Goal: Task Accomplishment & Management: Complete application form

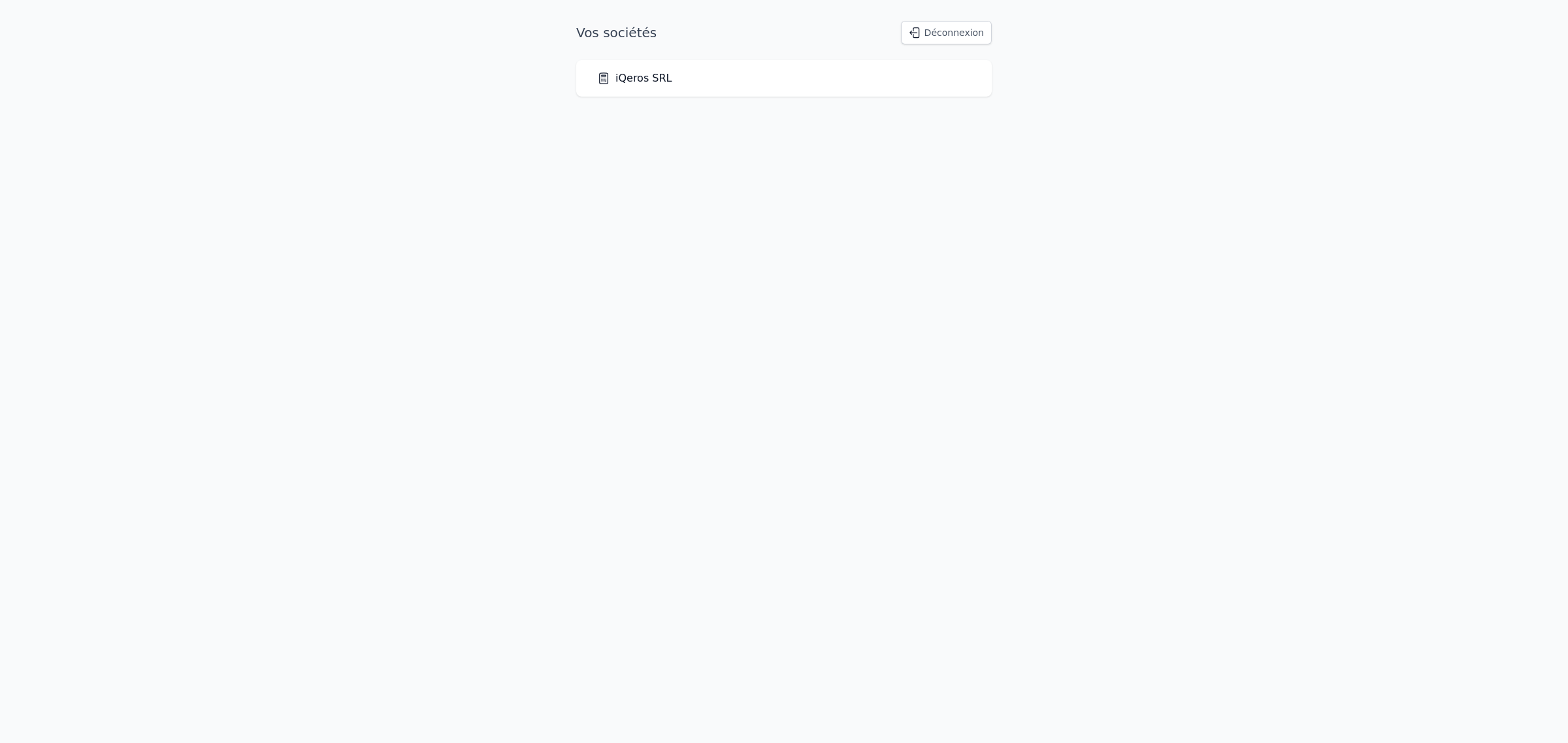
click at [648, 86] on link "iQeros SRL" at bounding box center [635, 78] width 75 height 15
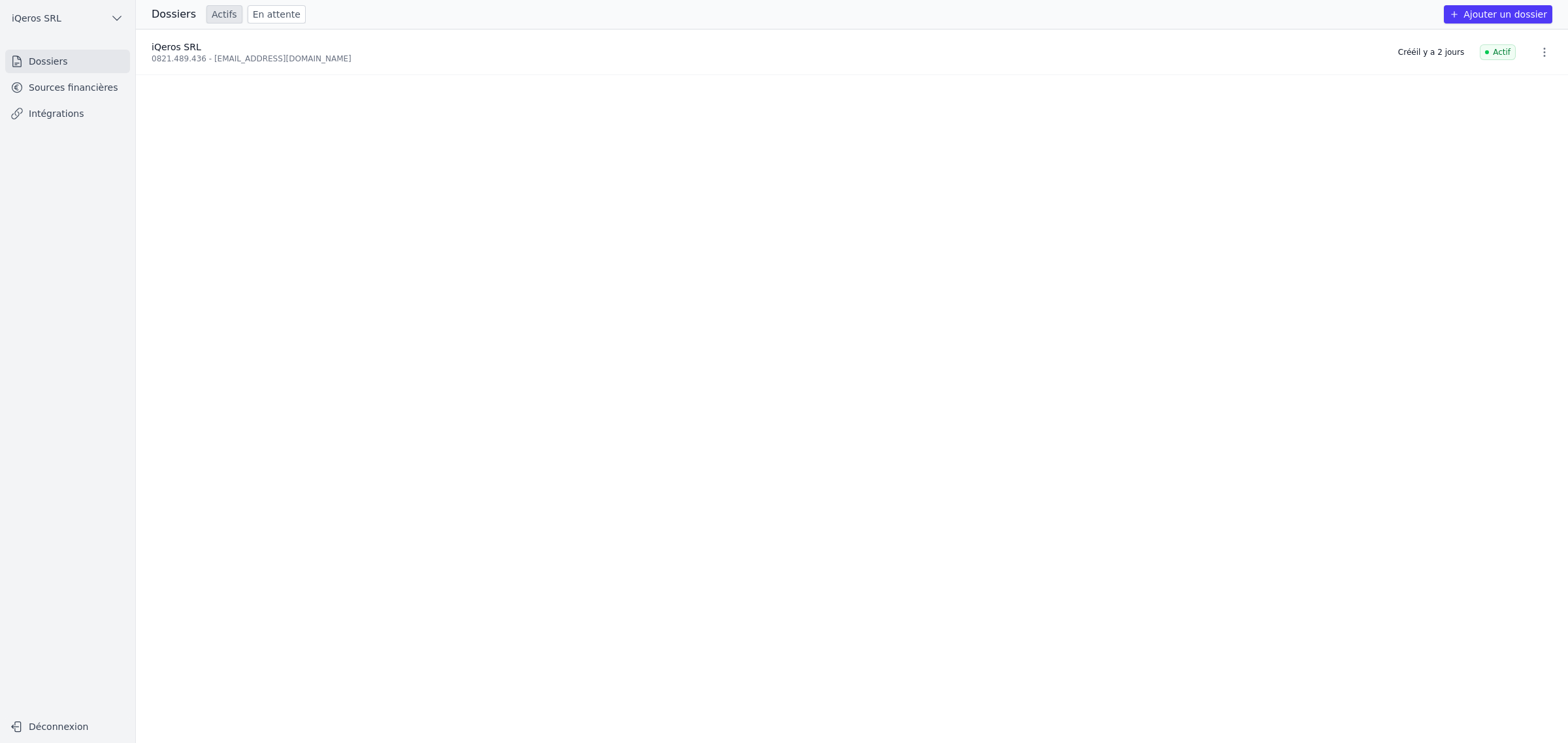
click at [1441, 366] on ul "iQeros SRL 0821.489.436 - [EMAIL_ADDRESS][DOMAIN_NAME] Créé [DATE] Actif" at bounding box center [851, 386] width 1432 height 713
click at [946, 497] on ul "iQeros SRL 0821.489.436 - [EMAIL_ADDRESS][DOMAIN_NAME] Créé [DATE] Actif" at bounding box center [851, 386] width 1432 height 713
click at [281, 64] on div "0821.489.436 - [EMAIL_ADDRESS][DOMAIN_NAME]" at bounding box center [766, 59] width 1230 height 11
click at [82, 70] on link "Dossiers" at bounding box center [67, 61] width 125 height 24
click at [80, 93] on link "Sources financières" at bounding box center [67, 87] width 125 height 24
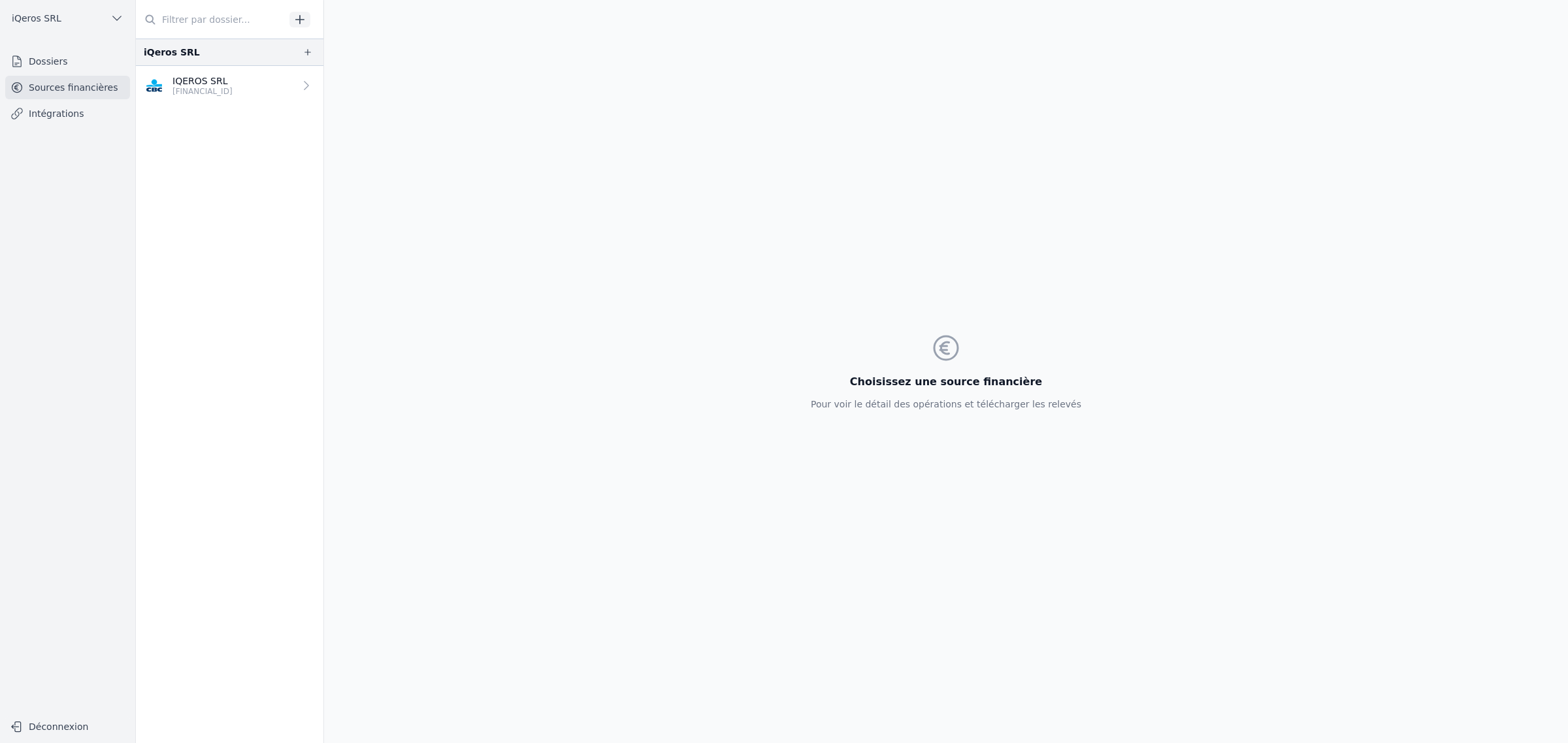
click at [217, 87] on p "IQEROS SRL" at bounding box center [202, 80] width 60 height 13
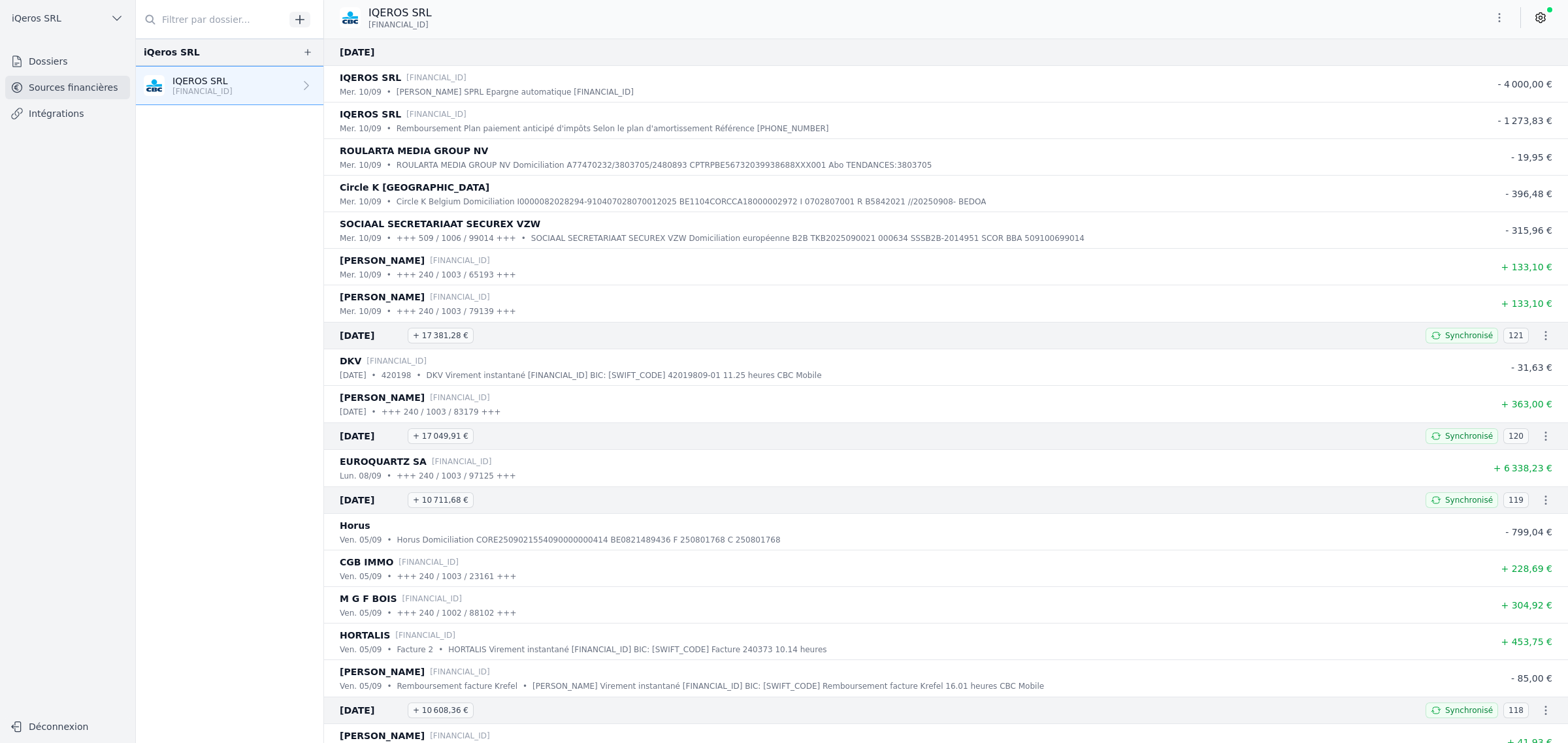
click at [1538, 30] on div "IQEROS SRL [FINANCIAL_ID]" at bounding box center [946, 18] width 1243 height 24
click at [1534, 24] on icon at bounding box center [1540, 18] width 13 height 13
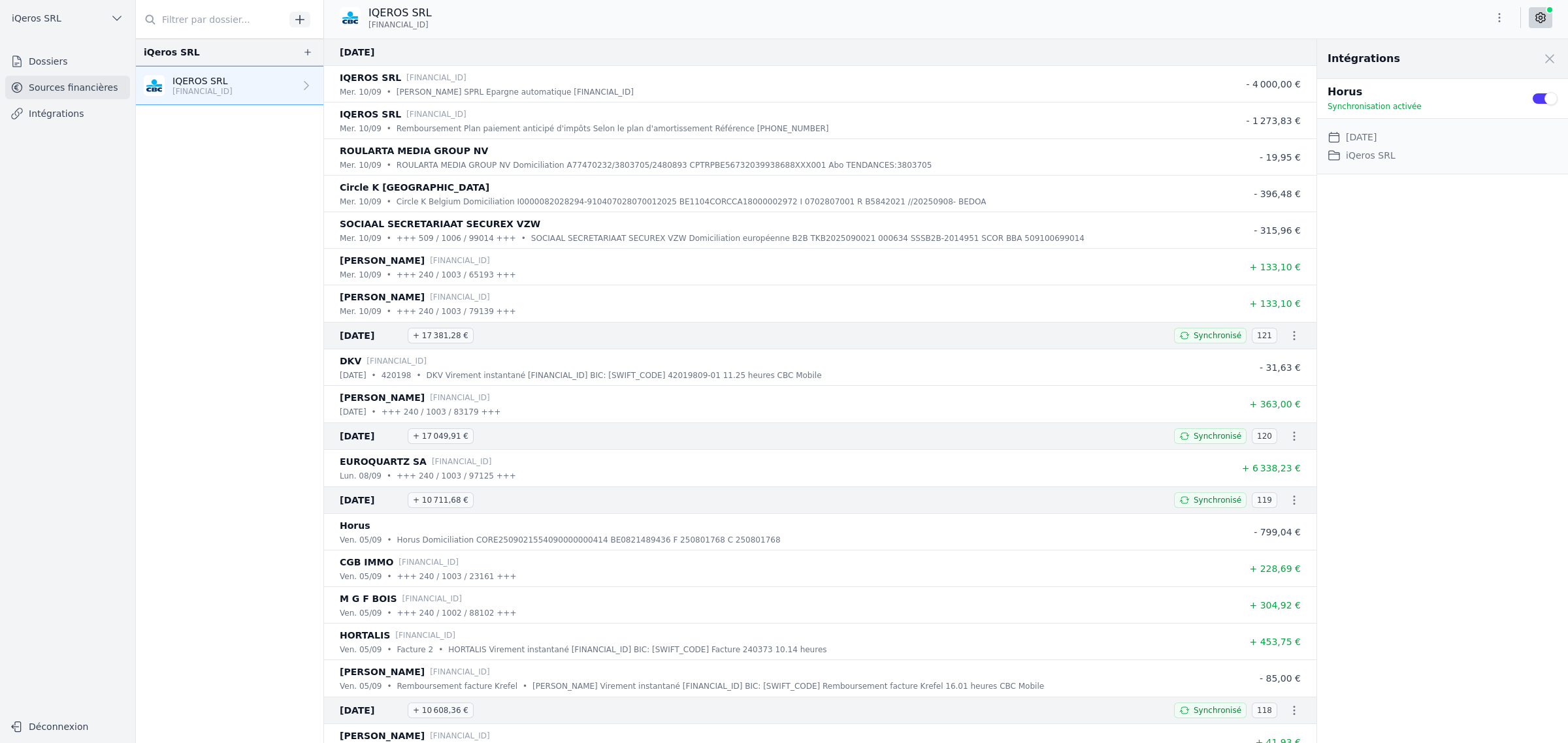
click at [75, 124] on link "Intégrations" at bounding box center [67, 113] width 125 height 24
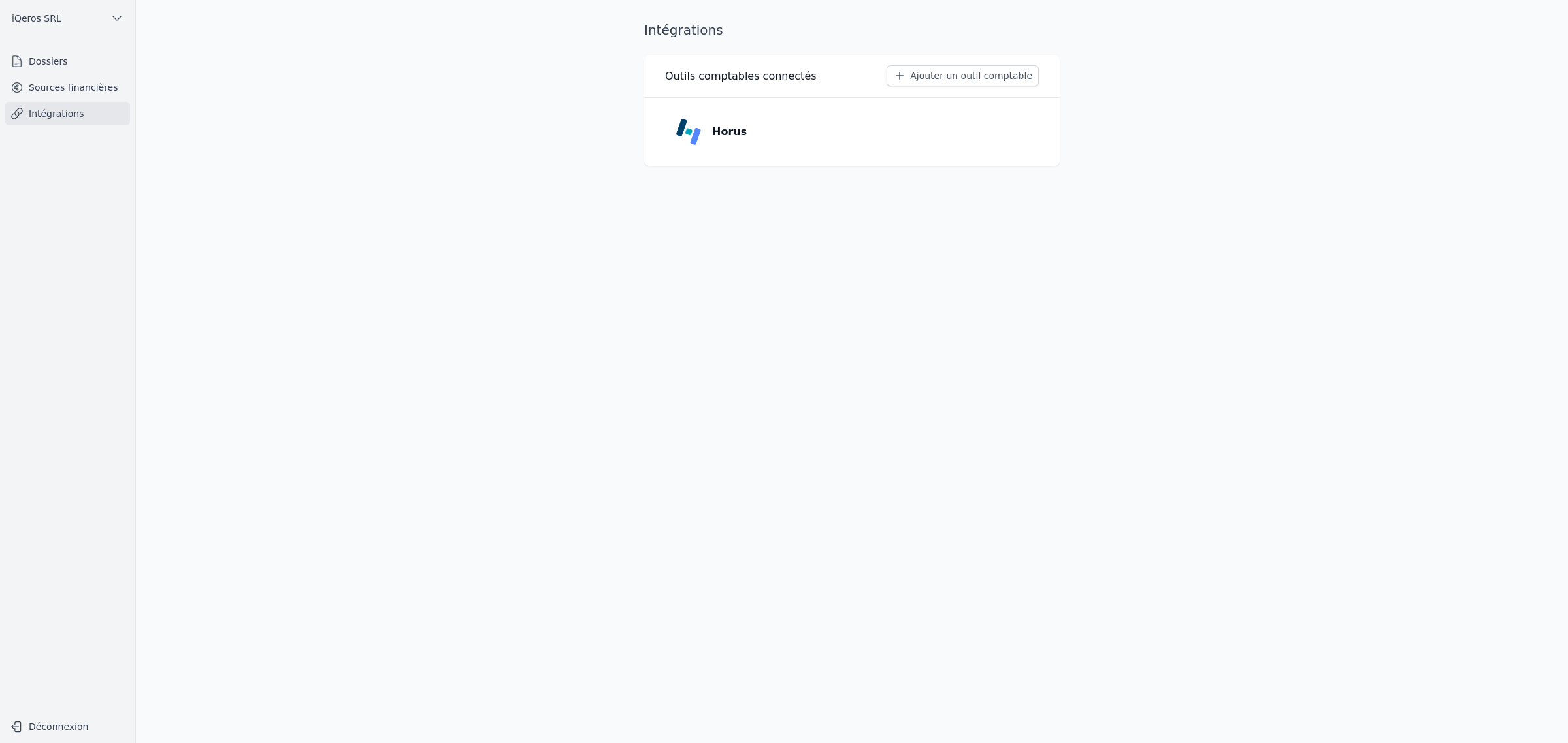
click at [106, 98] on link "Sources financières" at bounding box center [67, 87] width 125 height 24
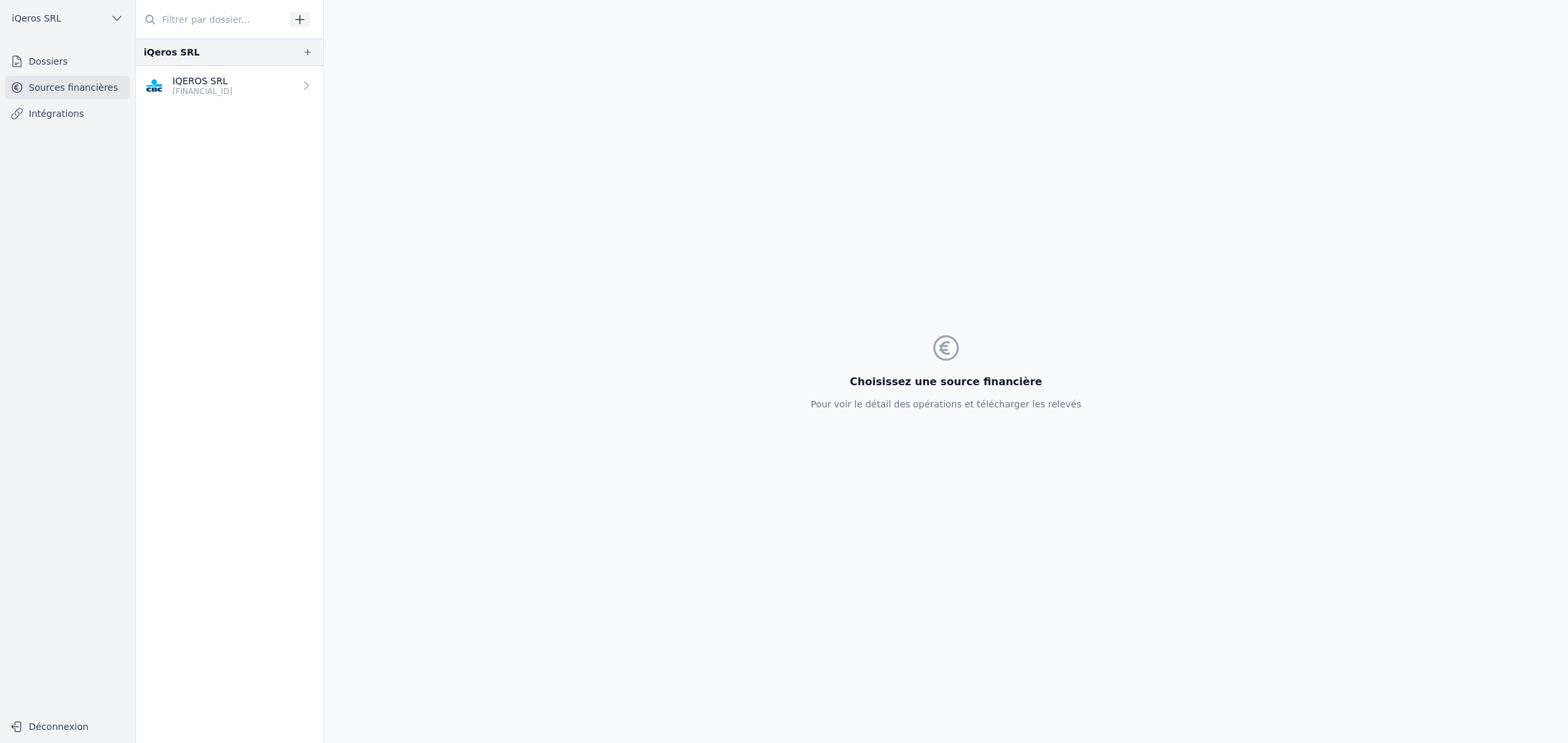
click at [233, 96] on p "[FINANCIAL_ID]" at bounding box center [202, 92] width 60 height 11
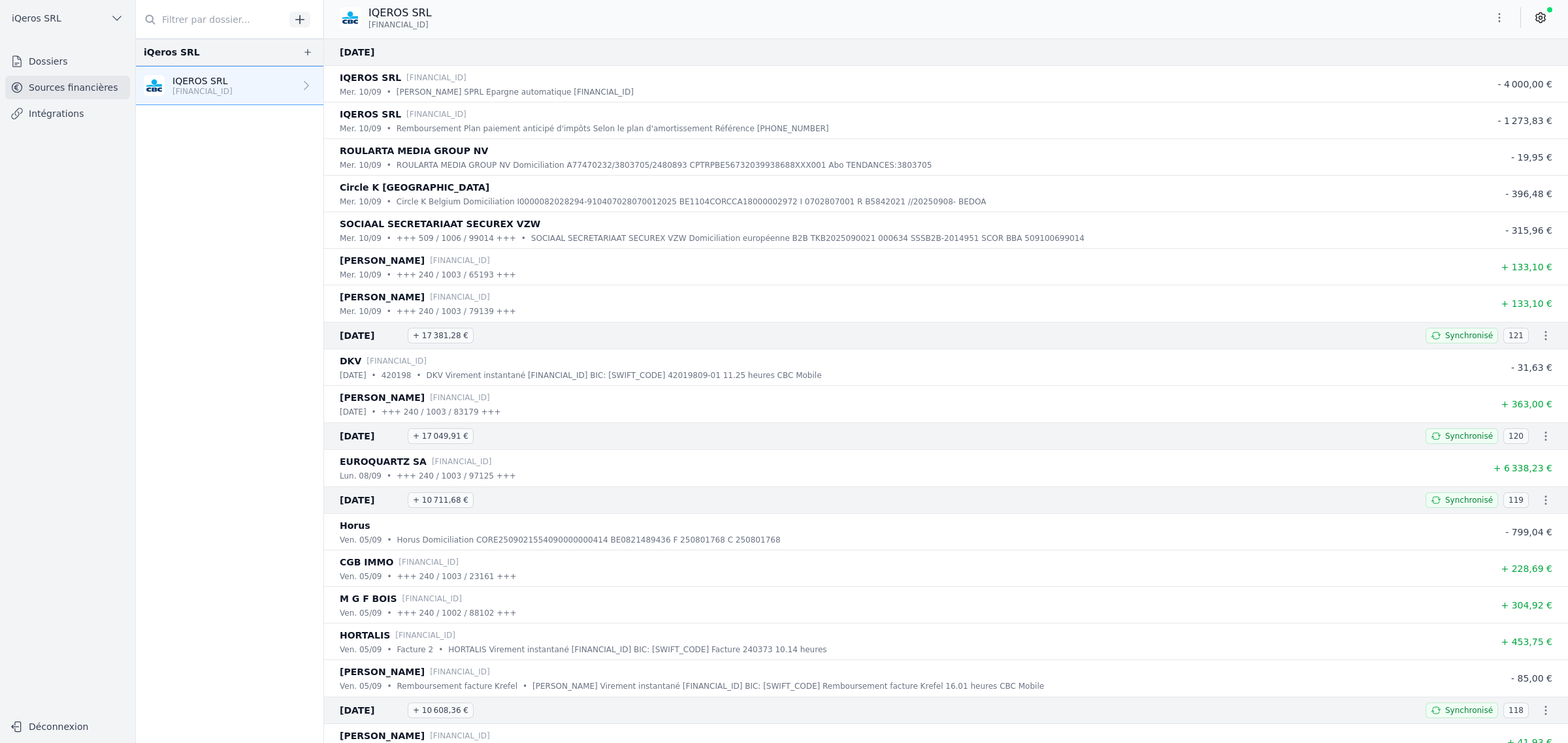
click at [1534, 23] on icon at bounding box center [1540, 18] width 13 height 13
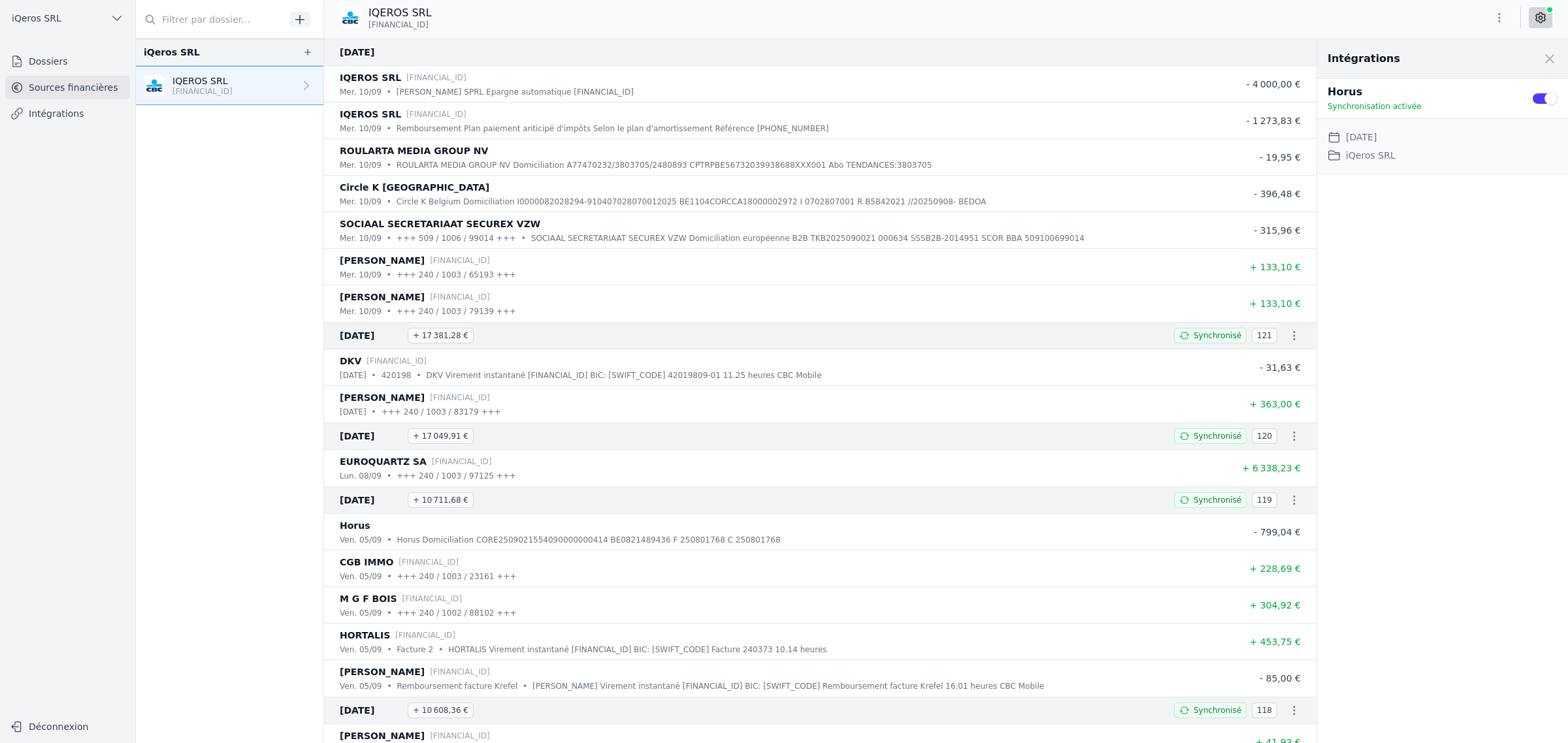
click at [1448, 357] on div "Intégrations Close panel Horus Synchronisation activée Use setting Date de débu…" at bounding box center [1442, 391] width 251 height 704
click at [323, 461] on nav "iQeros SRL IQEROS SRL [FINANCIAL_ID]" at bounding box center [229, 390] width 188 height 705
click at [311, 56] on icon "button" at bounding box center [308, 52] width 7 height 7
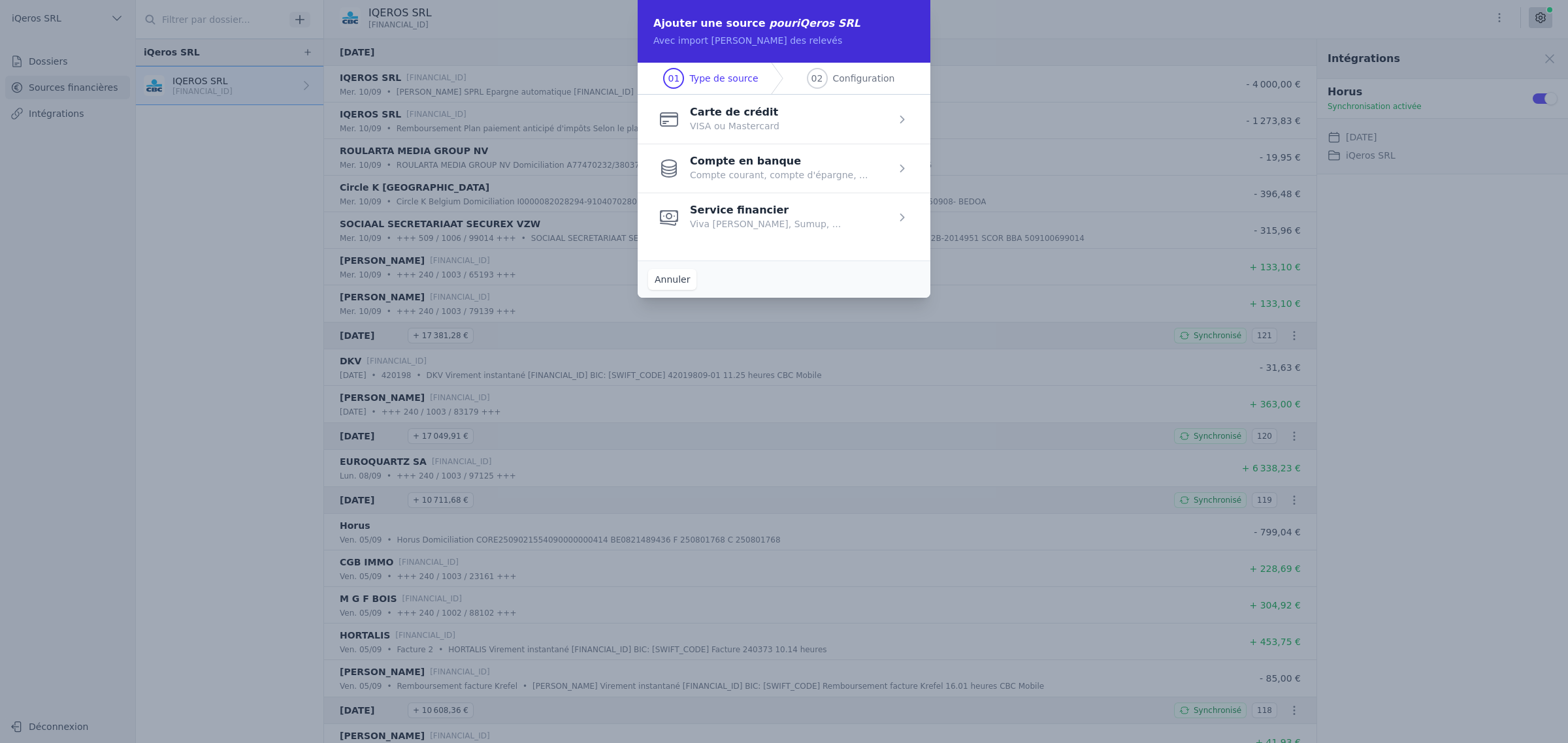
click at [696, 144] on span "button" at bounding box center [784, 119] width 292 height 49
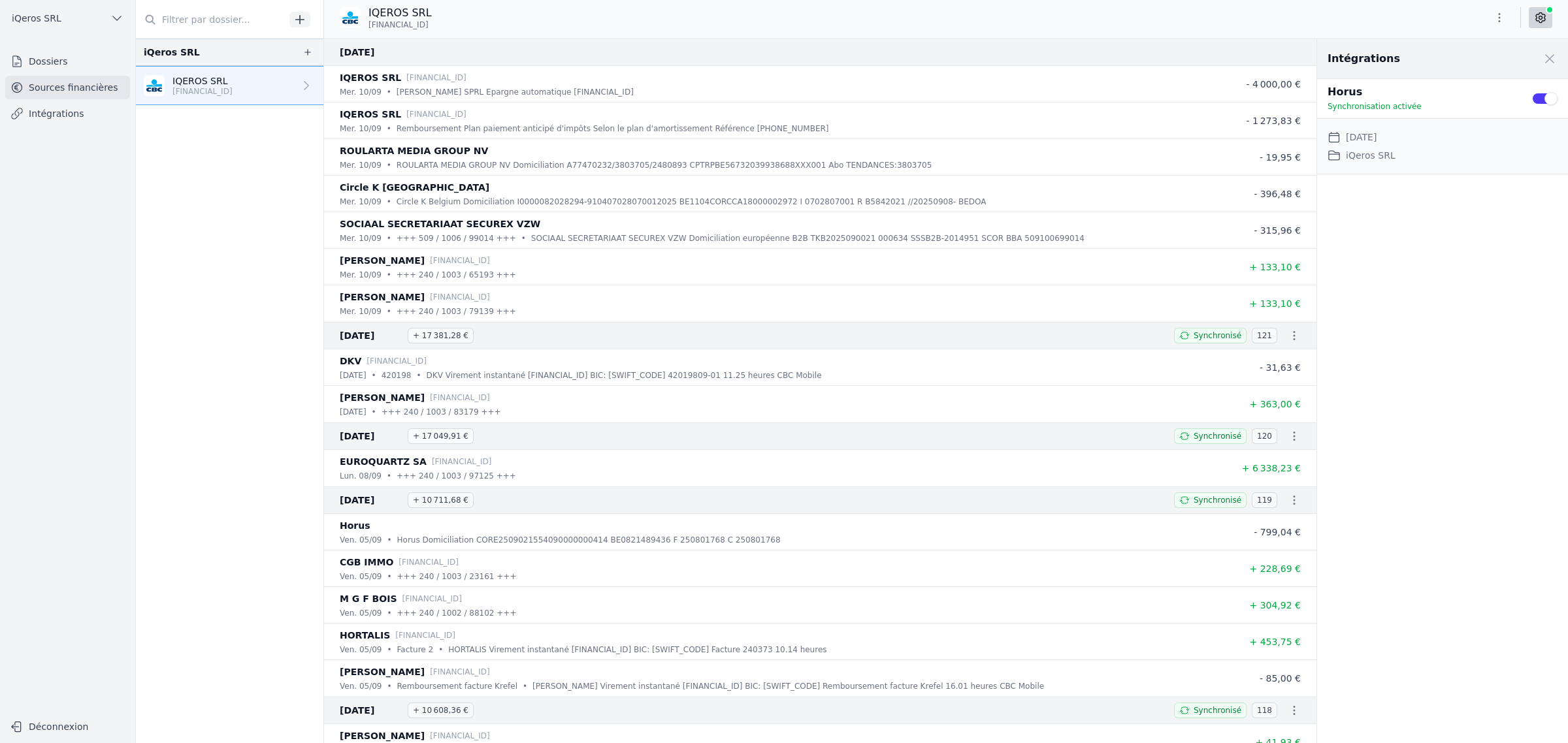
click at [313, 57] on icon "button" at bounding box center [308, 52] width 11 height 11
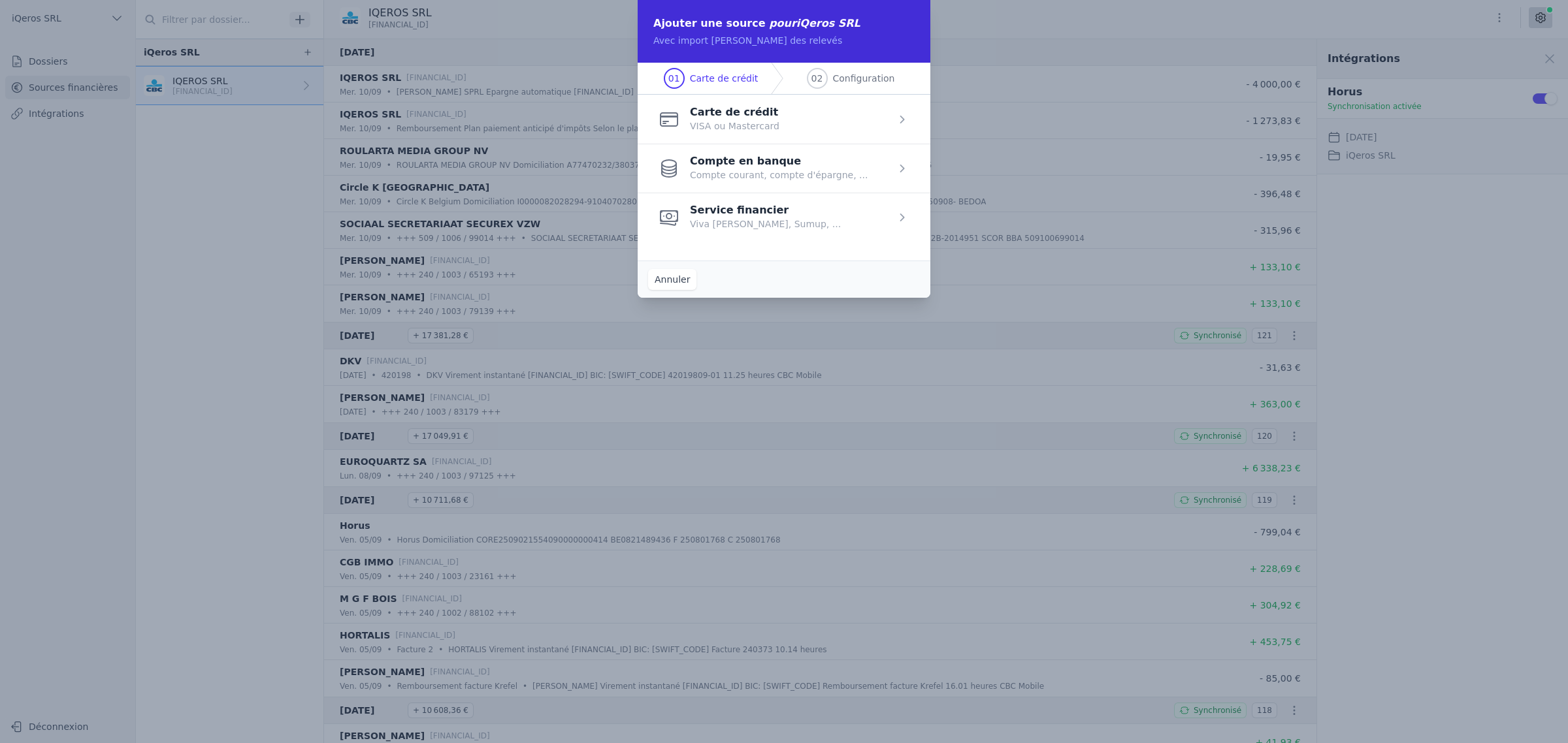
click at [715, 140] on span "button" at bounding box center [784, 119] width 292 height 49
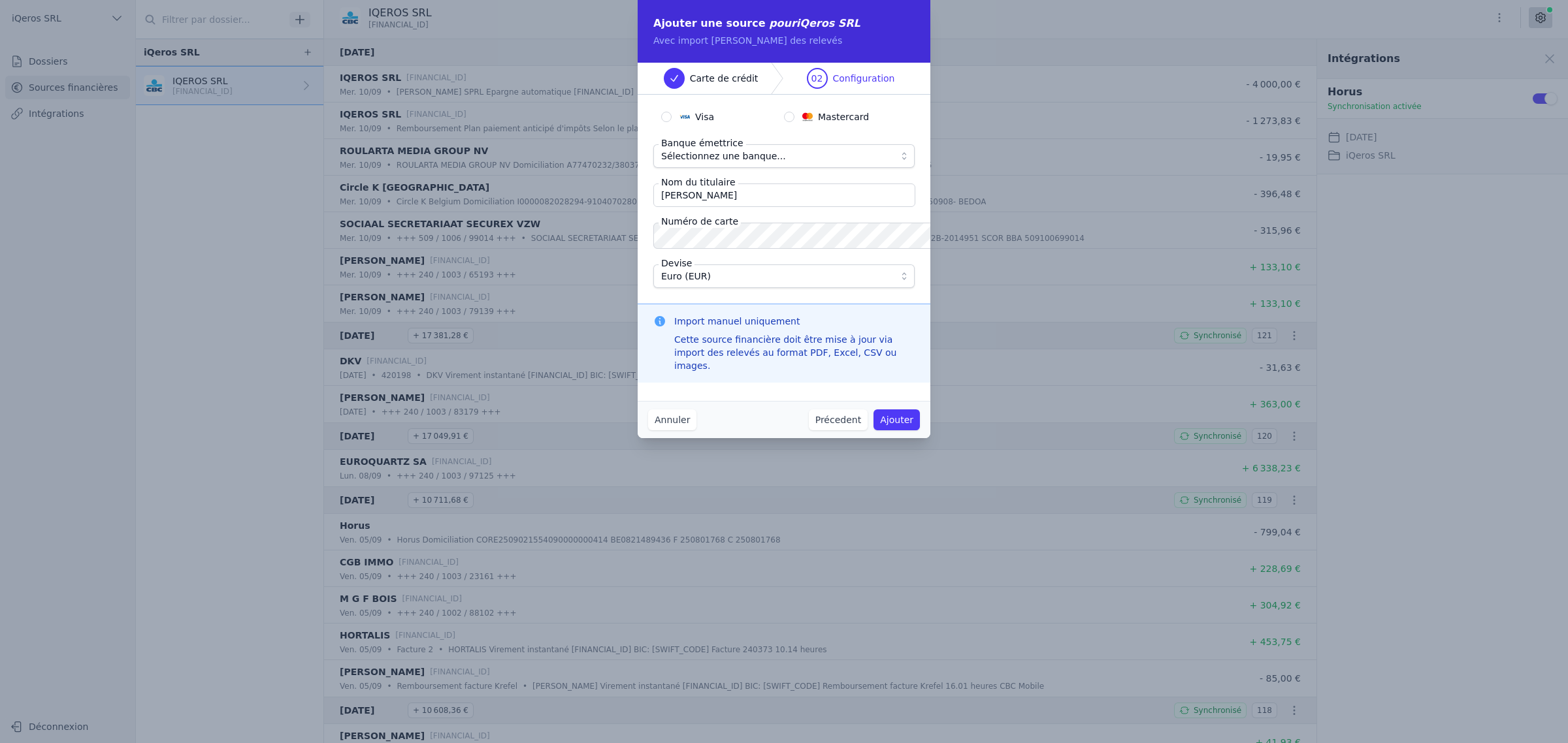
click at [716, 164] on span "Sélectionnez une banque..." at bounding box center [723, 156] width 125 height 15
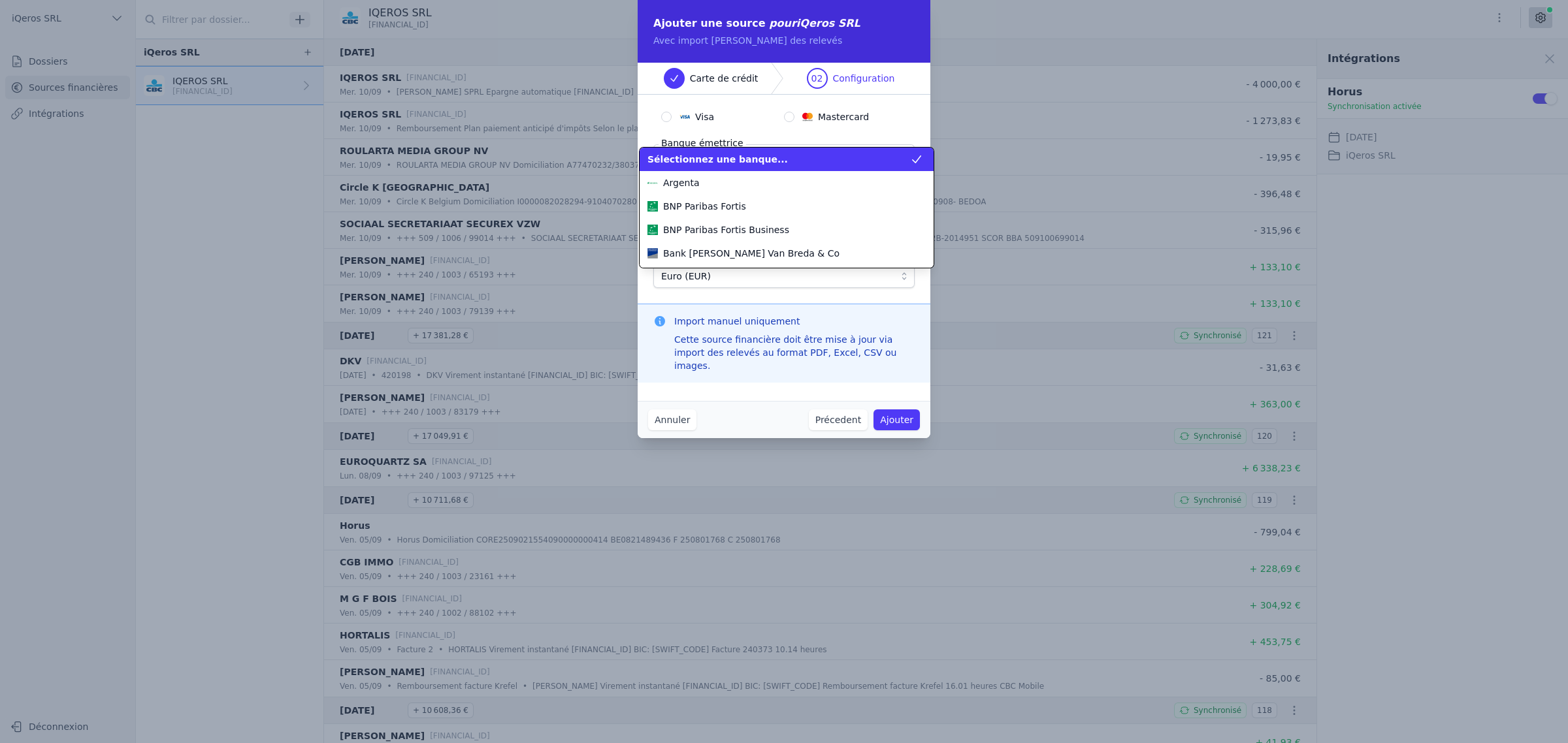
click at [766, 122] on div "Visa Mastercard Banque émettrice Sélectionnez une banque... Nom du titulaire [P…" at bounding box center [784, 199] width 292 height 209
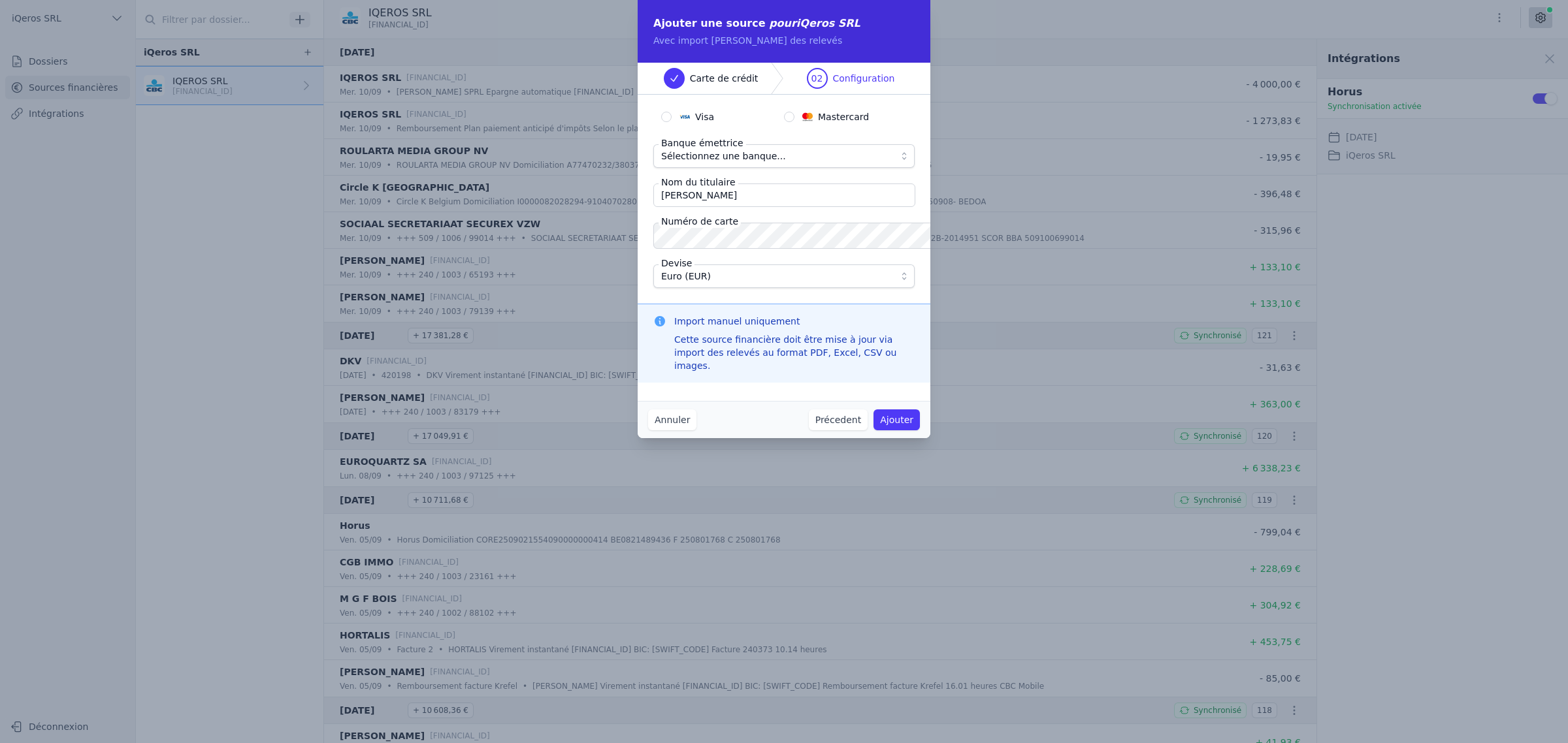
click at [681, 123] on div "Visa" at bounding box center [696, 116] width 34 height 13
click at [671, 122] on input "Visa" at bounding box center [666, 117] width 11 height 11
radio input "true"
click at [804, 122] on img "Mastercard" at bounding box center [808, 117] width 11 height 11
click at [794, 122] on input "Mastercard" at bounding box center [789, 117] width 11 height 11
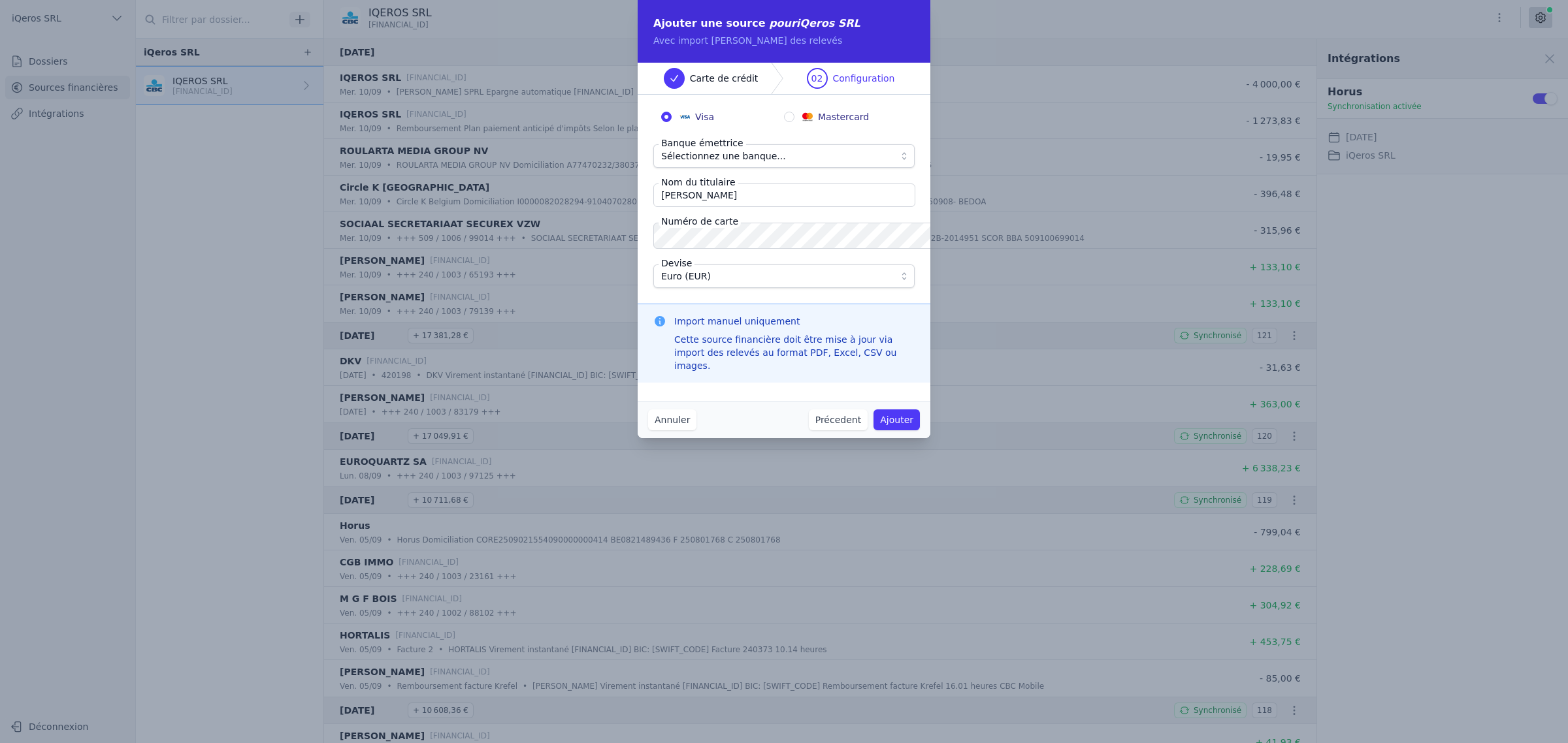
radio input "true"
radio input "false"
click at [778, 164] on span "Sélectionnez une banque..." at bounding box center [774, 156] width 227 height 15
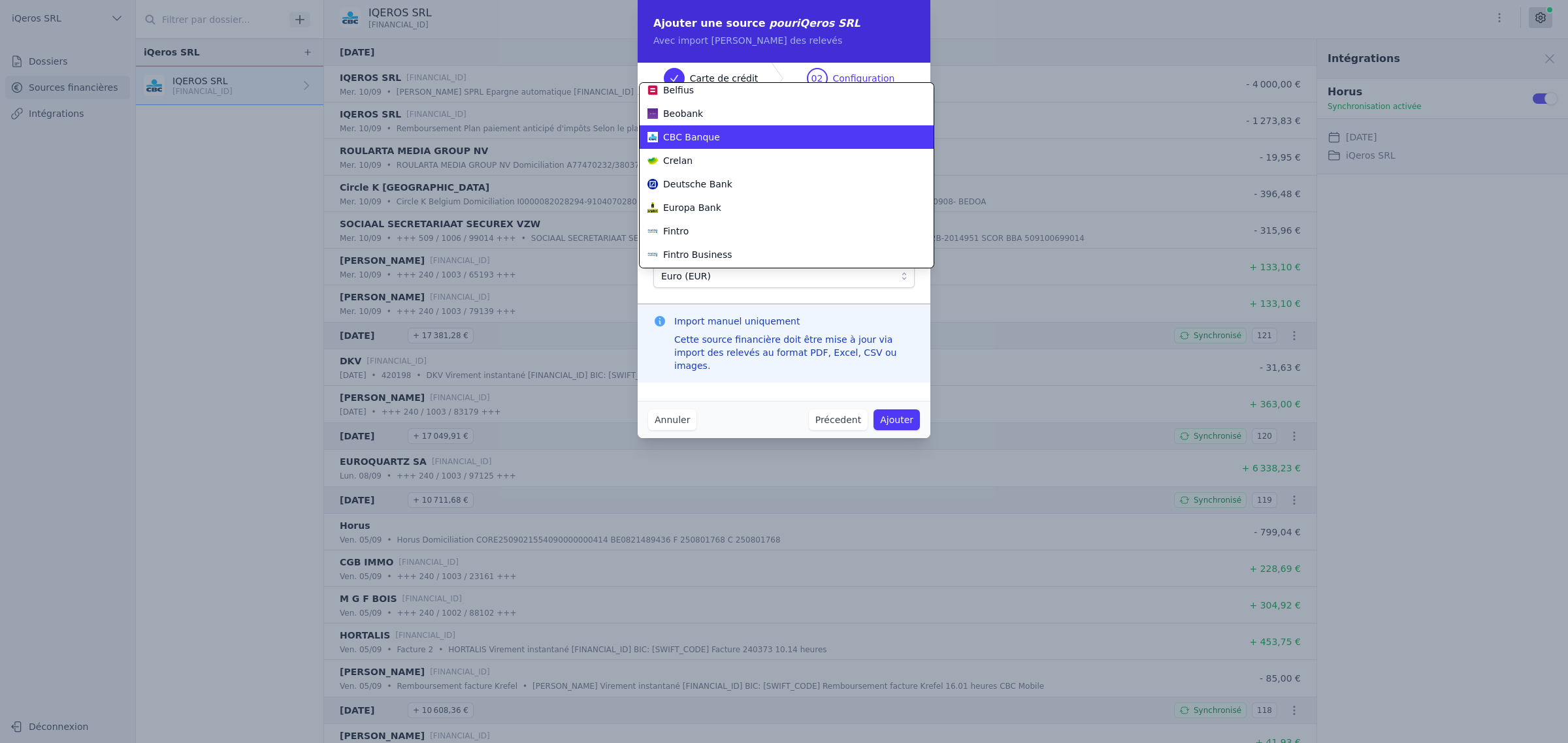
scroll to position [245, 0]
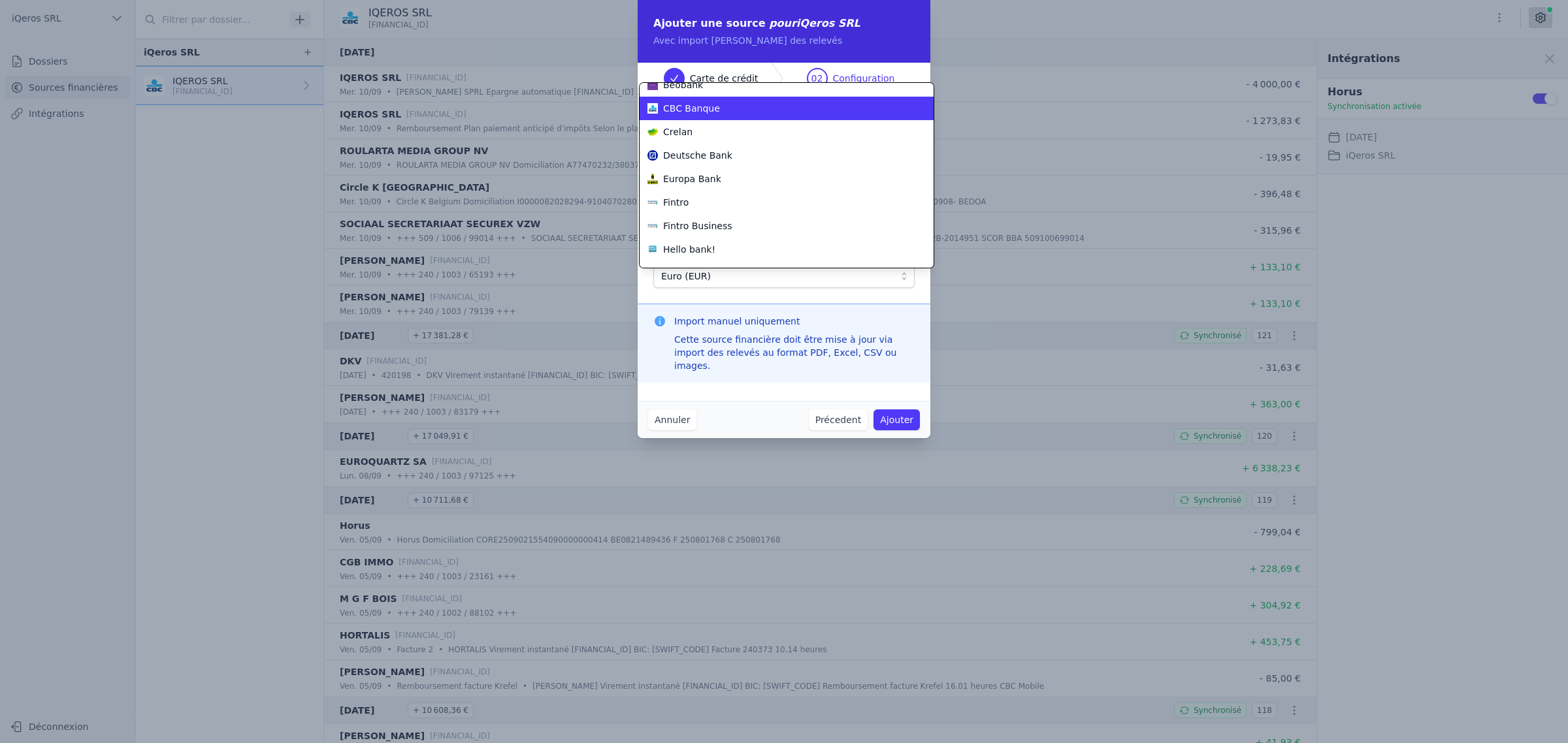
click at [697, 120] on li "CBC Banque" at bounding box center [786, 108] width 294 height 24
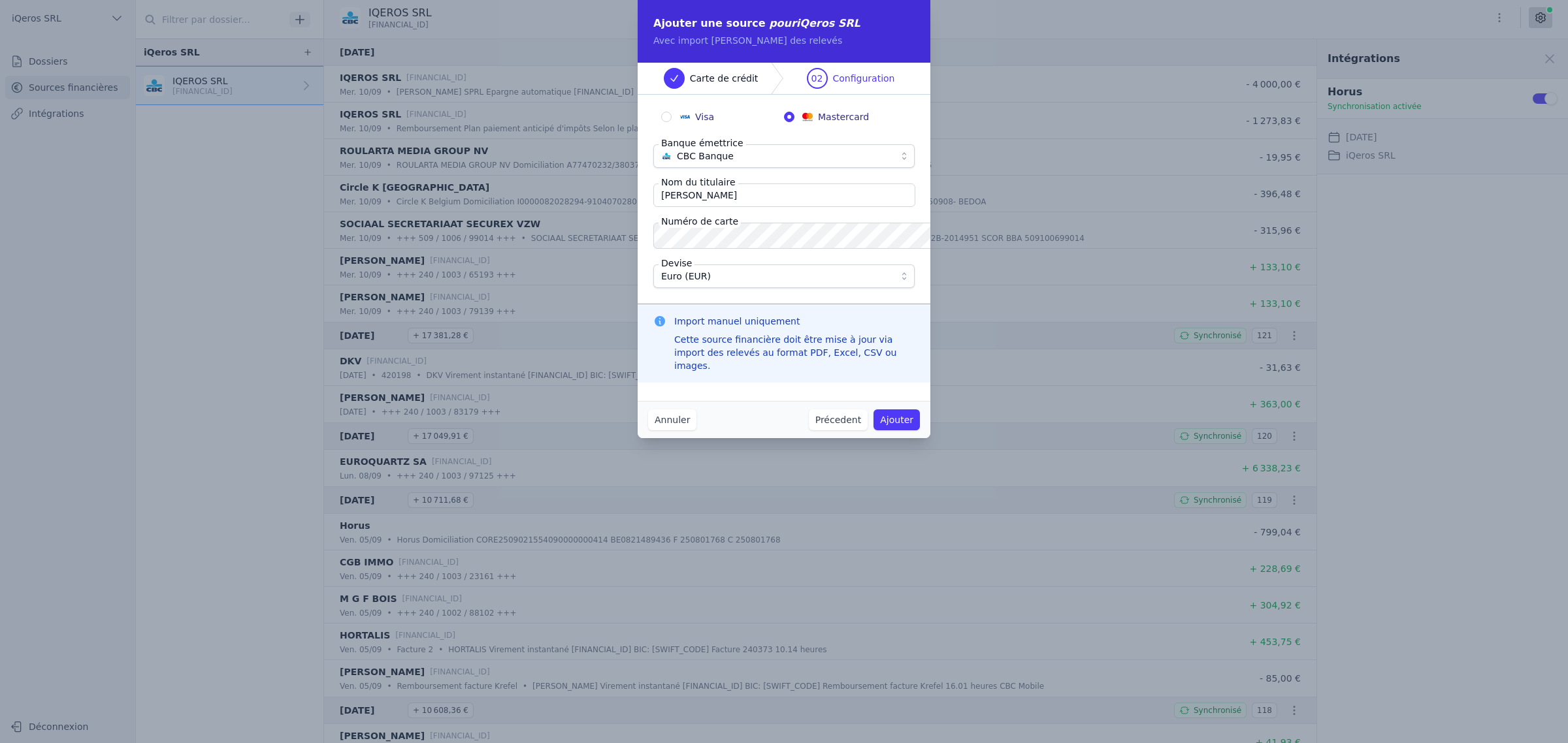
click at [776, 194] on fieldset "Visa Mastercard Banque émettrice CBC Banque Nom du titulaire [PERSON_NAME] Numé…" at bounding box center [783, 199] width 261 height 178
drag, startPoint x: 671, startPoint y: 223, endPoint x: 493, endPoint y: 240, distance: 178.8
click at [501, 236] on div "Ajouter une source pour iQeros SRL Avec import manuel des relevés Carte de créd…" at bounding box center [784, 371] width 1568 height 743
click at [746, 438] on nordpass-autofill-portal at bounding box center [784, 438] width 292 height 0
type input "[PERSON_NAME]"
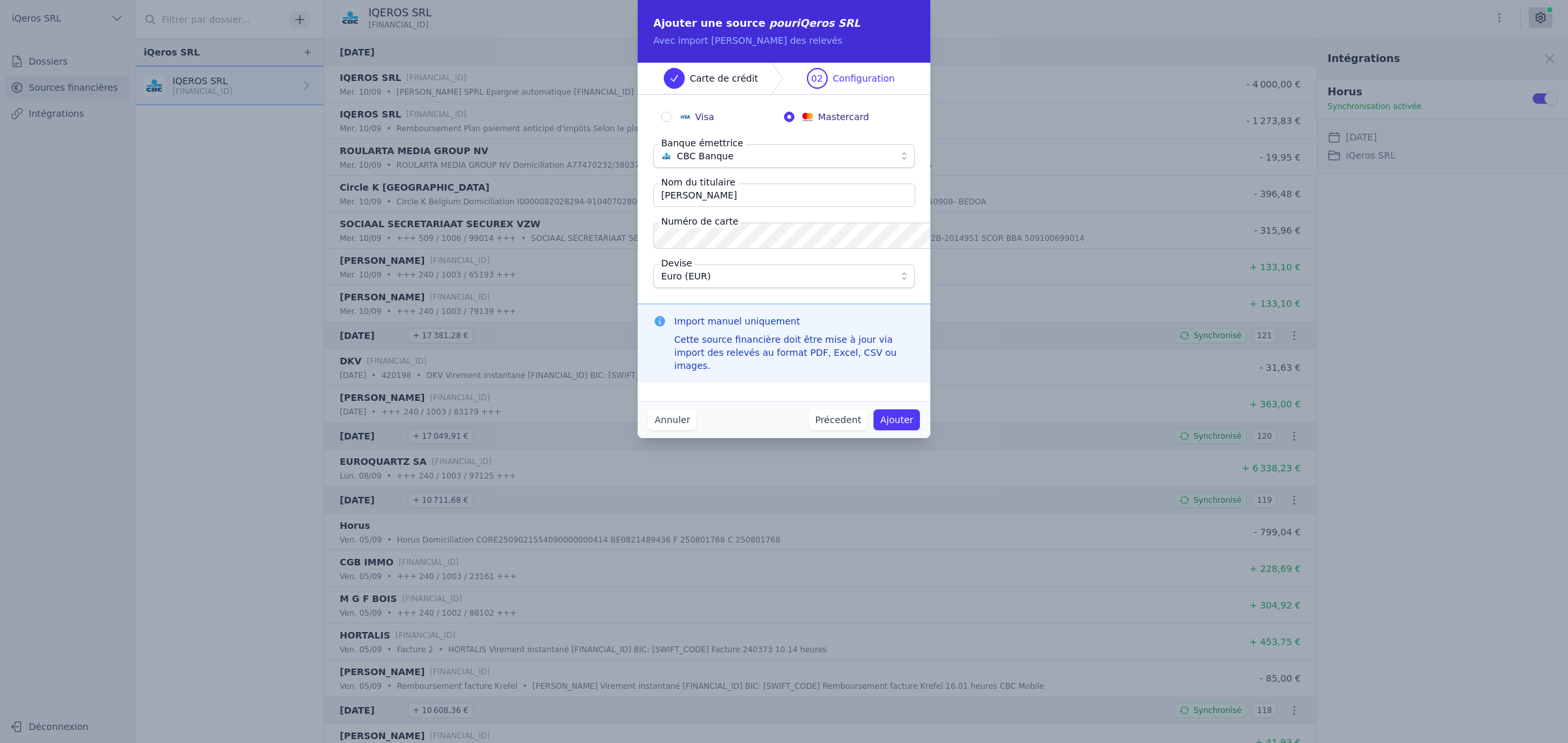
click at [735, 164] on span "CBC Banque" at bounding box center [774, 156] width 227 height 15
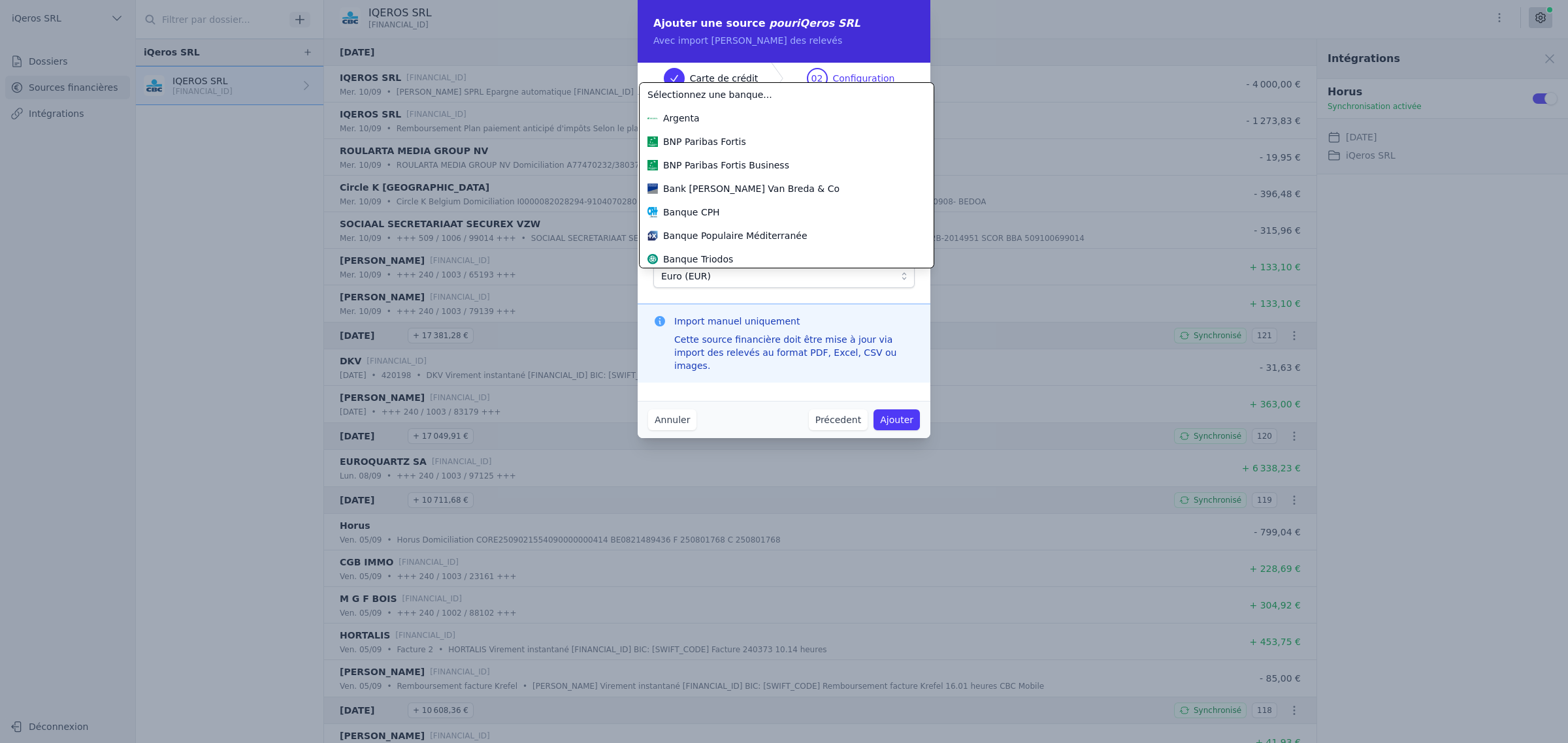
scroll to position [211, 0]
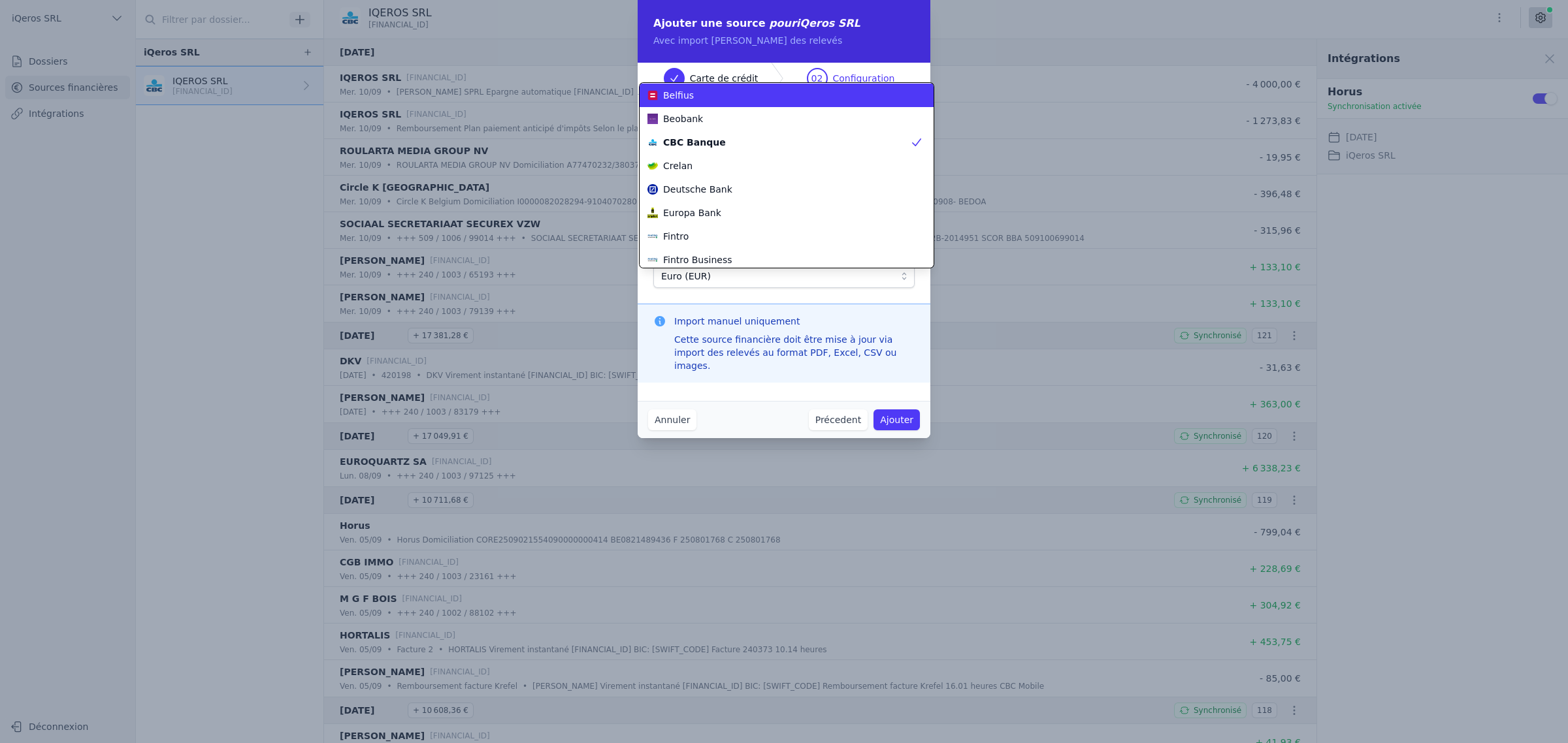
click at [717, 102] on div "Belfius" at bounding box center [778, 95] width 263 height 13
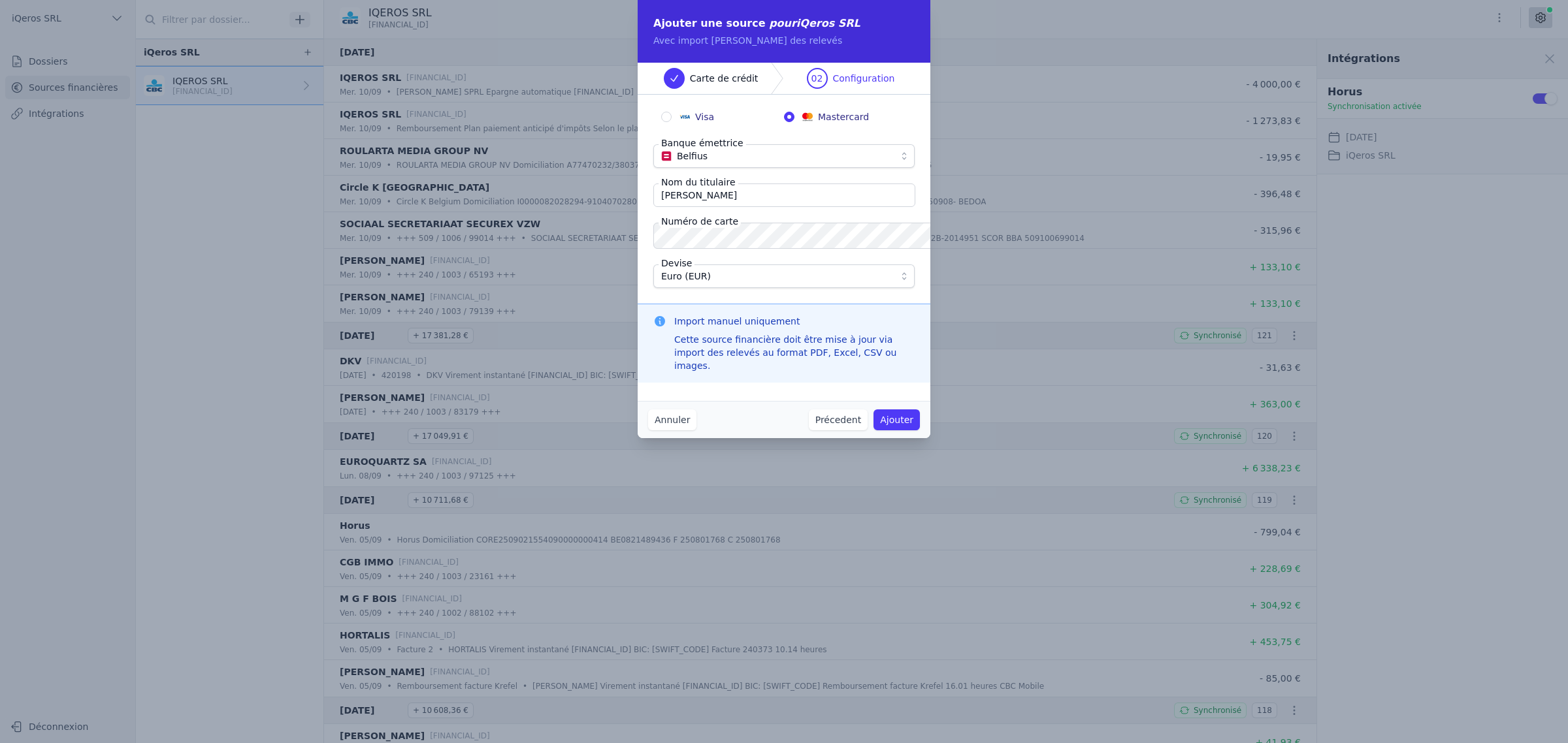
click at [737, 337] on div "Import manuel uniquement Cette source financière doit être mise à jour via impo…" at bounding box center [784, 343] width 292 height 79
click at [909, 430] on button "Ajouter" at bounding box center [897, 419] width 47 height 21
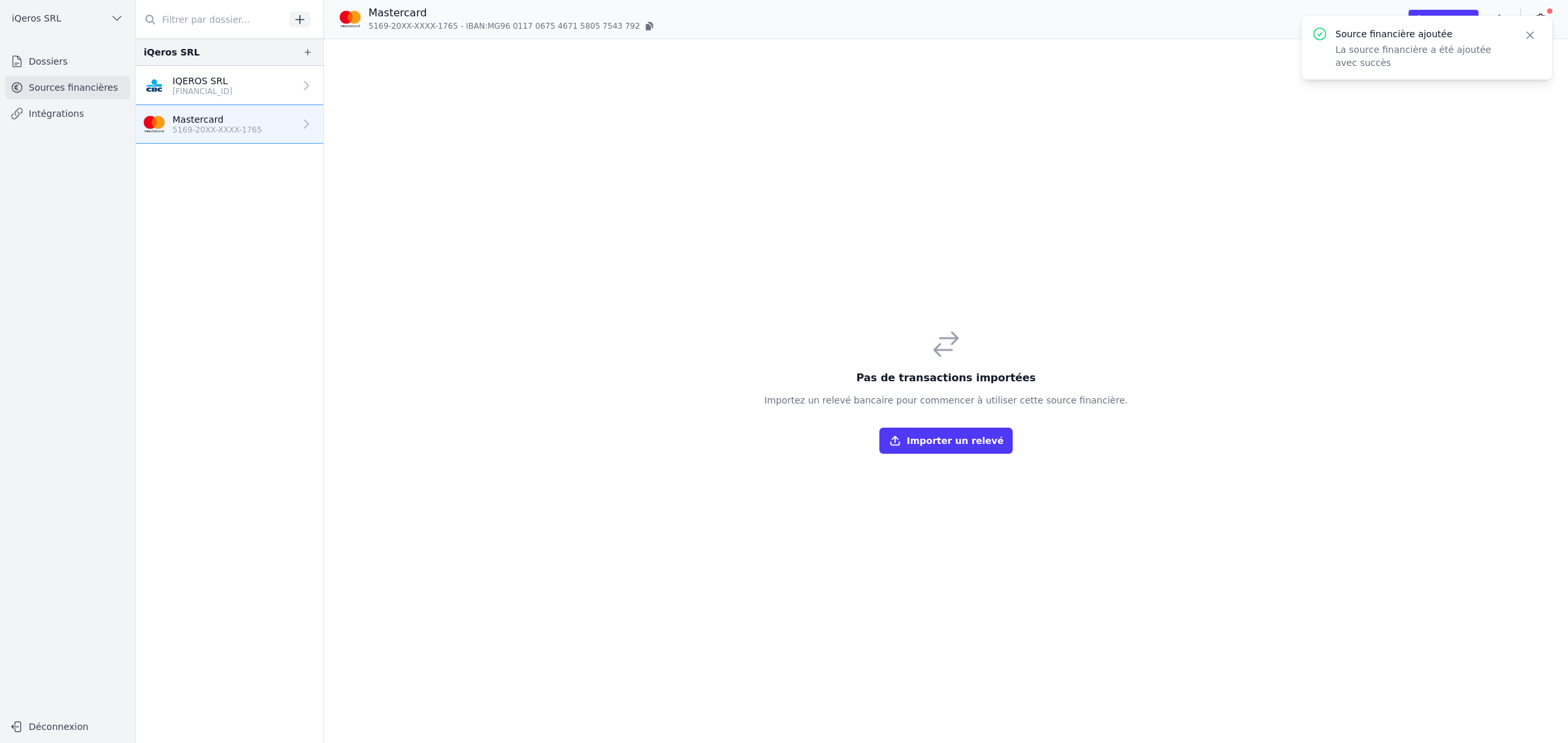
click at [296, 138] on link "Mastercard 5169-20XX-XXXX-1765" at bounding box center [229, 124] width 188 height 38
click at [956, 454] on button "Importer un relevé" at bounding box center [946, 441] width 133 height 26
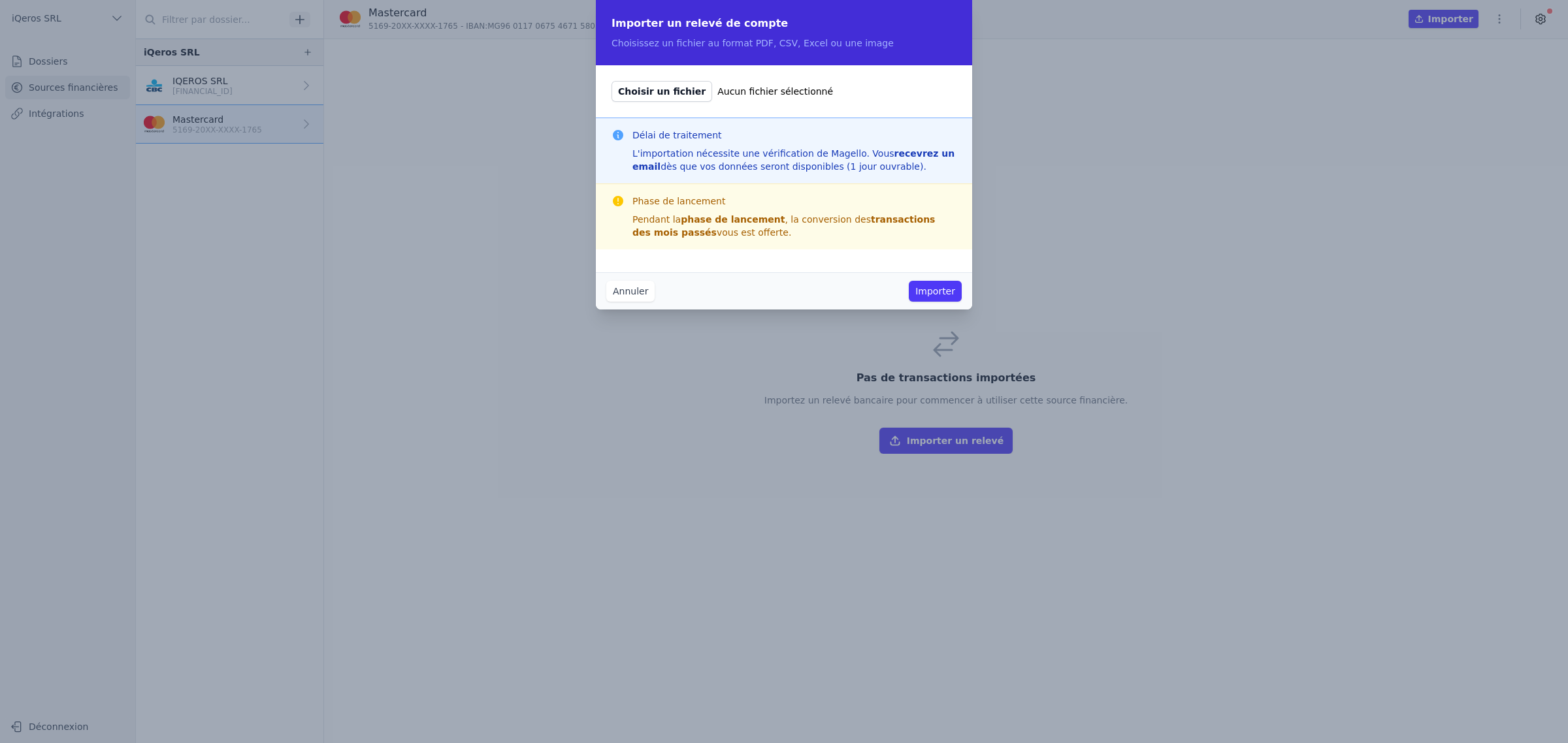
click at [642, 101] on span "Choisir un fichier" at bounding box center [662, 91] width 100 height 21
click at [612, 81] on input "Choisir un fichier Aucun fichier sélectionné" at bounding box center [611, 80] width 1 height 1
click at [606, 297] on button "Annuler" at bounding box center [630, 291] width 48 height 21
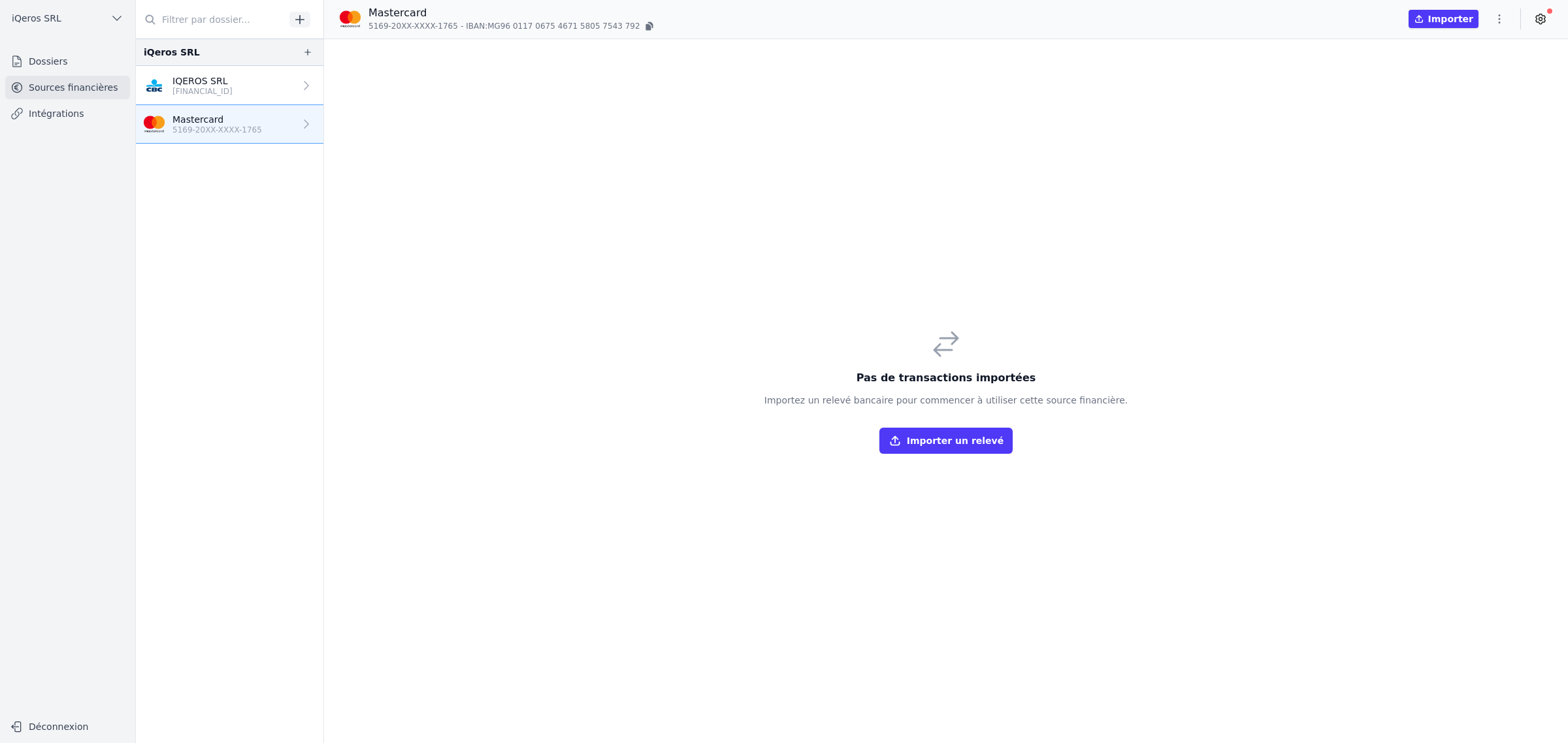
click at [1538, 15] on icon at bounding box center [1540, 18] width 13 height 13
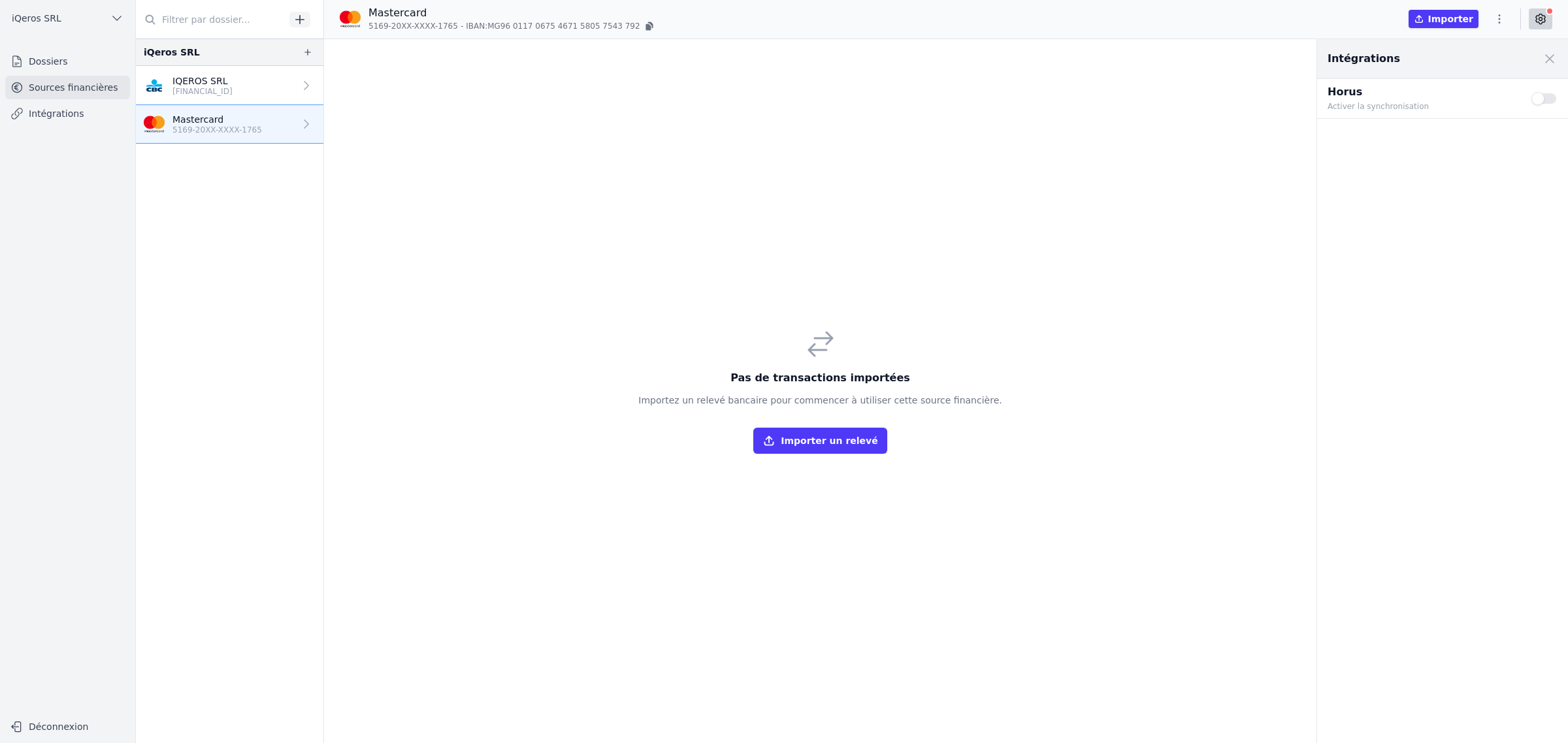
click at [1541, 105] on button "Use setting" at bounding box center [1544, 98] width 26 height 13
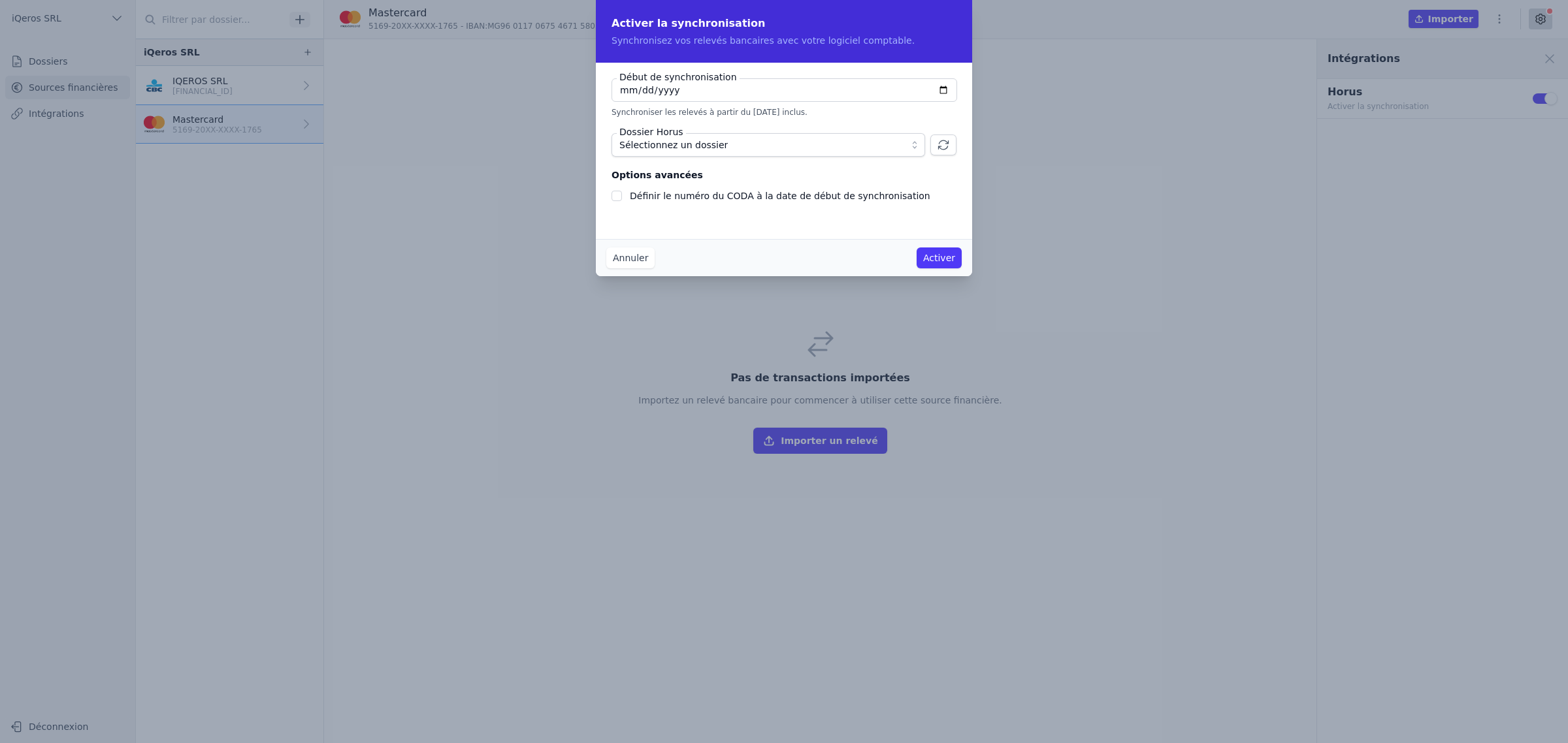
click at [621, 259] on button "Annuler" at bounding box center [630, 257] width 48 height 21
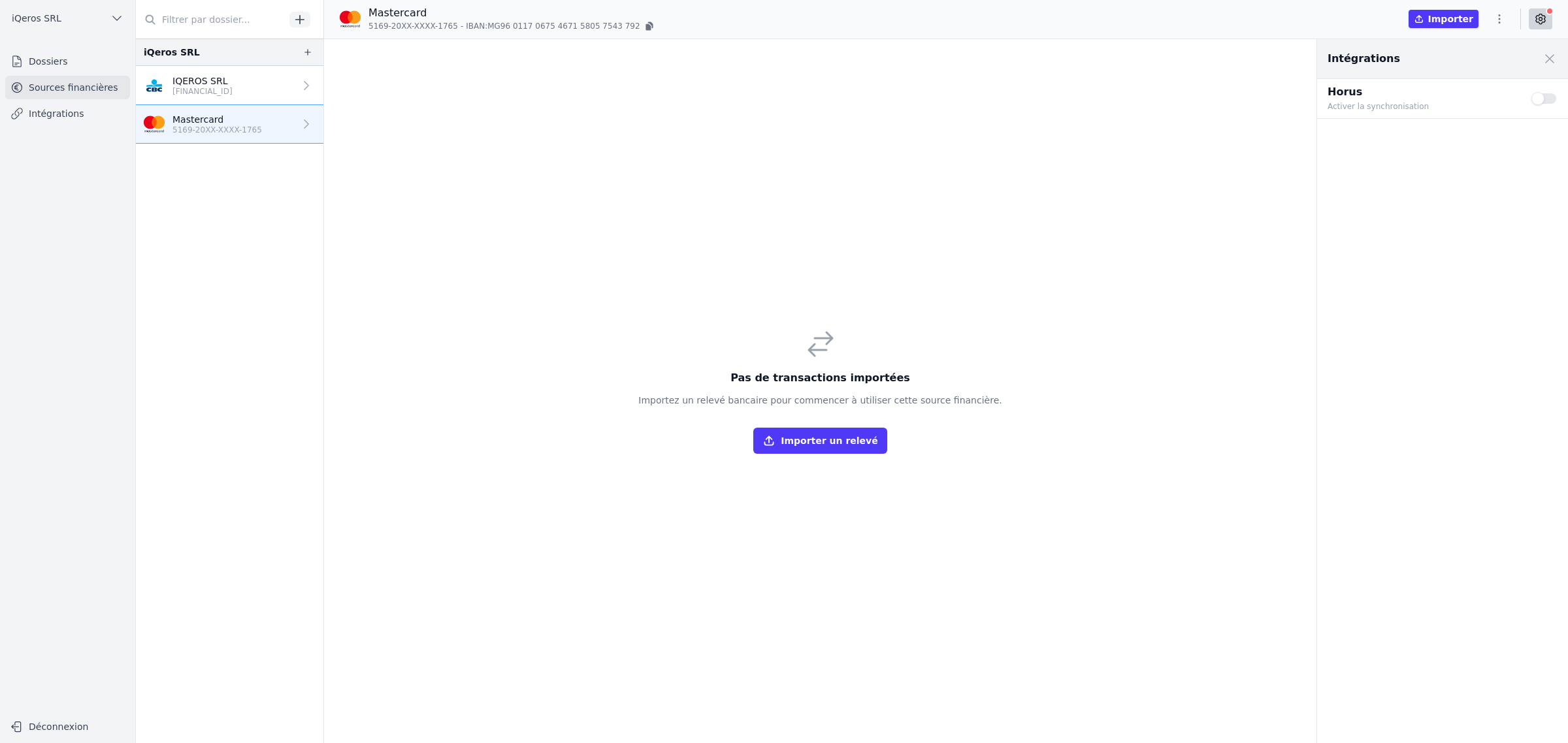
click at [313, 56] on icon "button" at bounding box center [308, 52] width 11 height 11
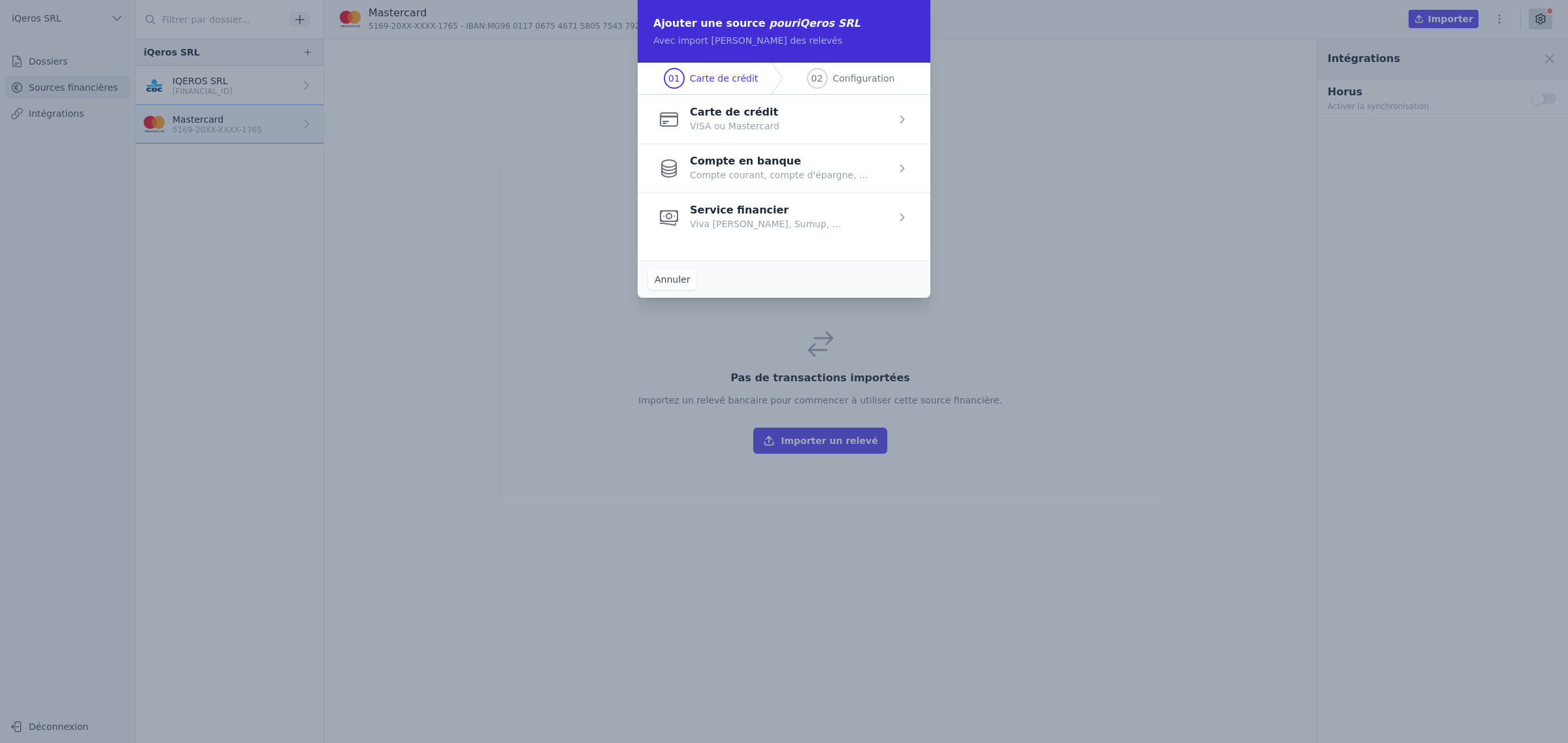
click at [813, 193] on span "button" at bounding box center [784, 168] width 292 height 49
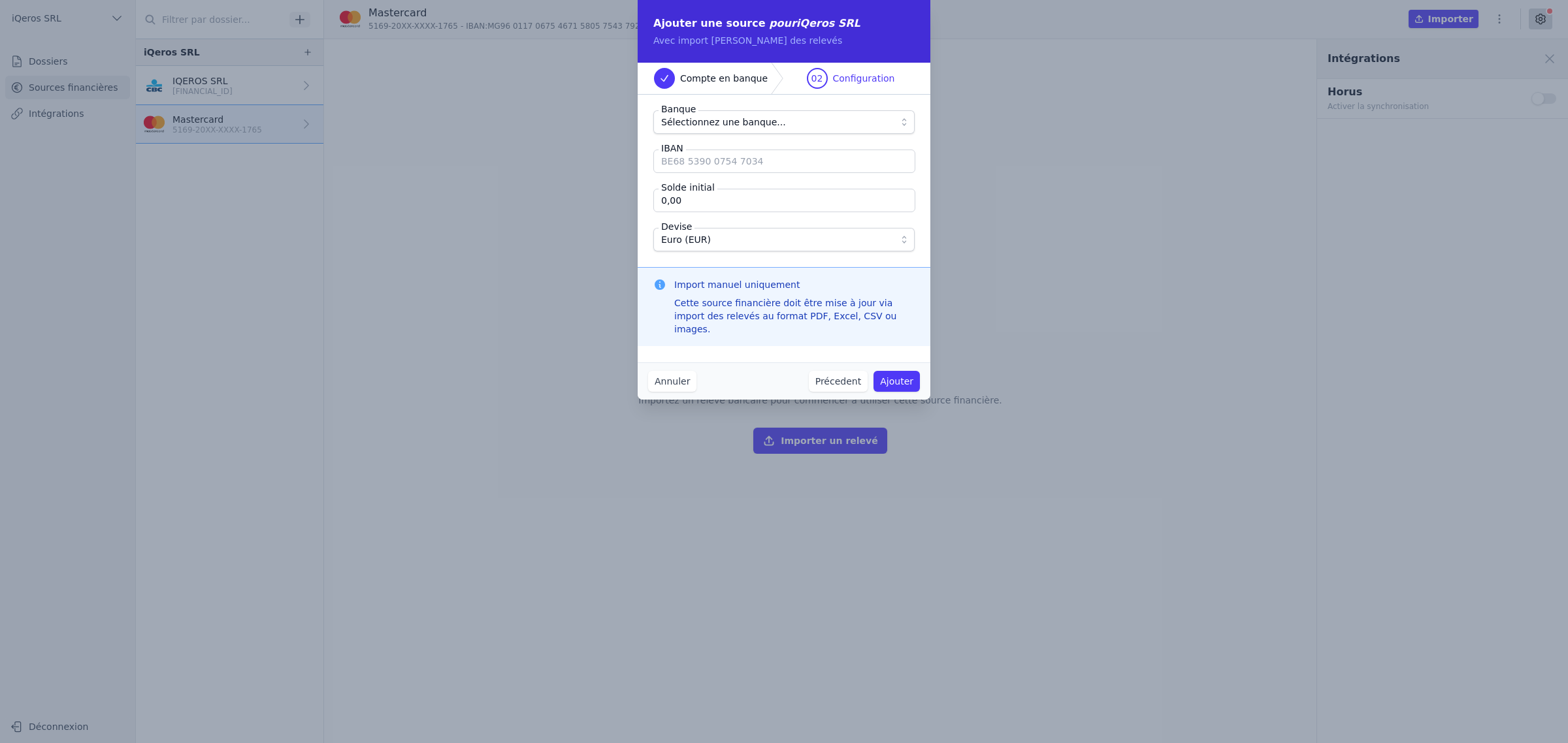
click at [763, 173] on input "IBAN" at bounding box center [784, 161] width 262 height 24
type input "[FINANCIAL_ID]"
click at [648, 392] on button "Annuler" at bounding box center [671, 381] width 48 height 21
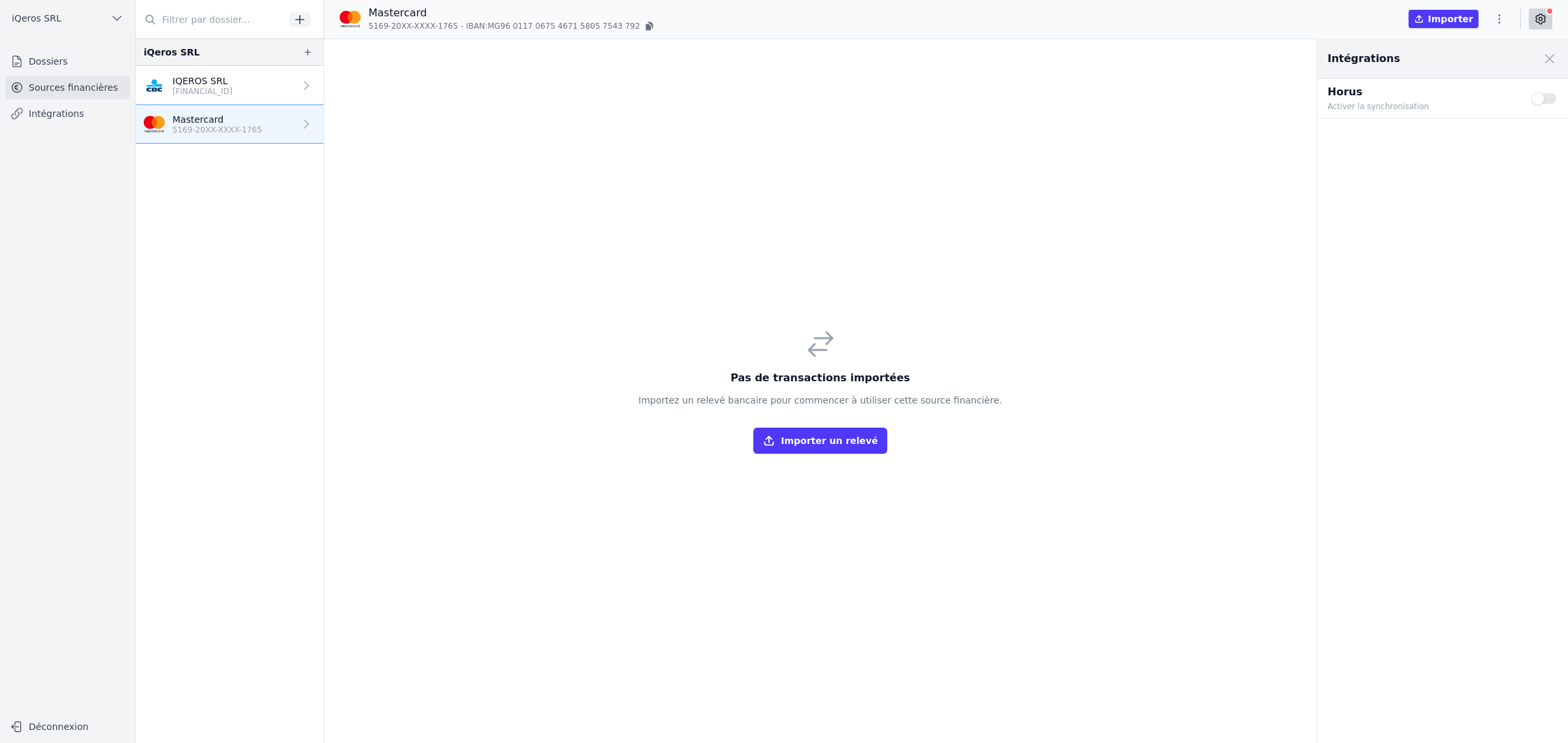
click at [313, 57] on icon "button" at bounding box center [308, 52] width 11 height 11
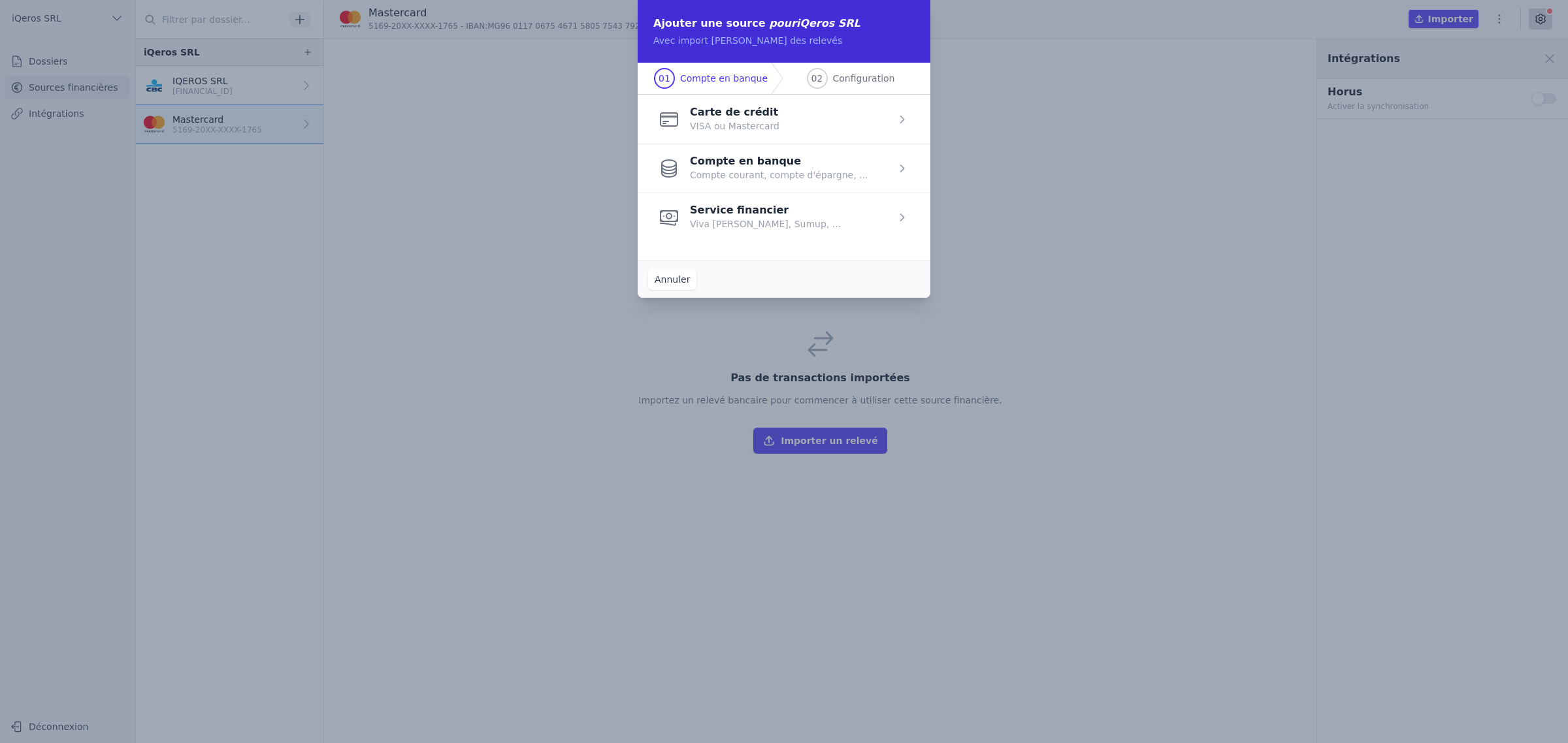
click at [767, 242] on span "button" at bounding box center [784, 217] width 292 height 49
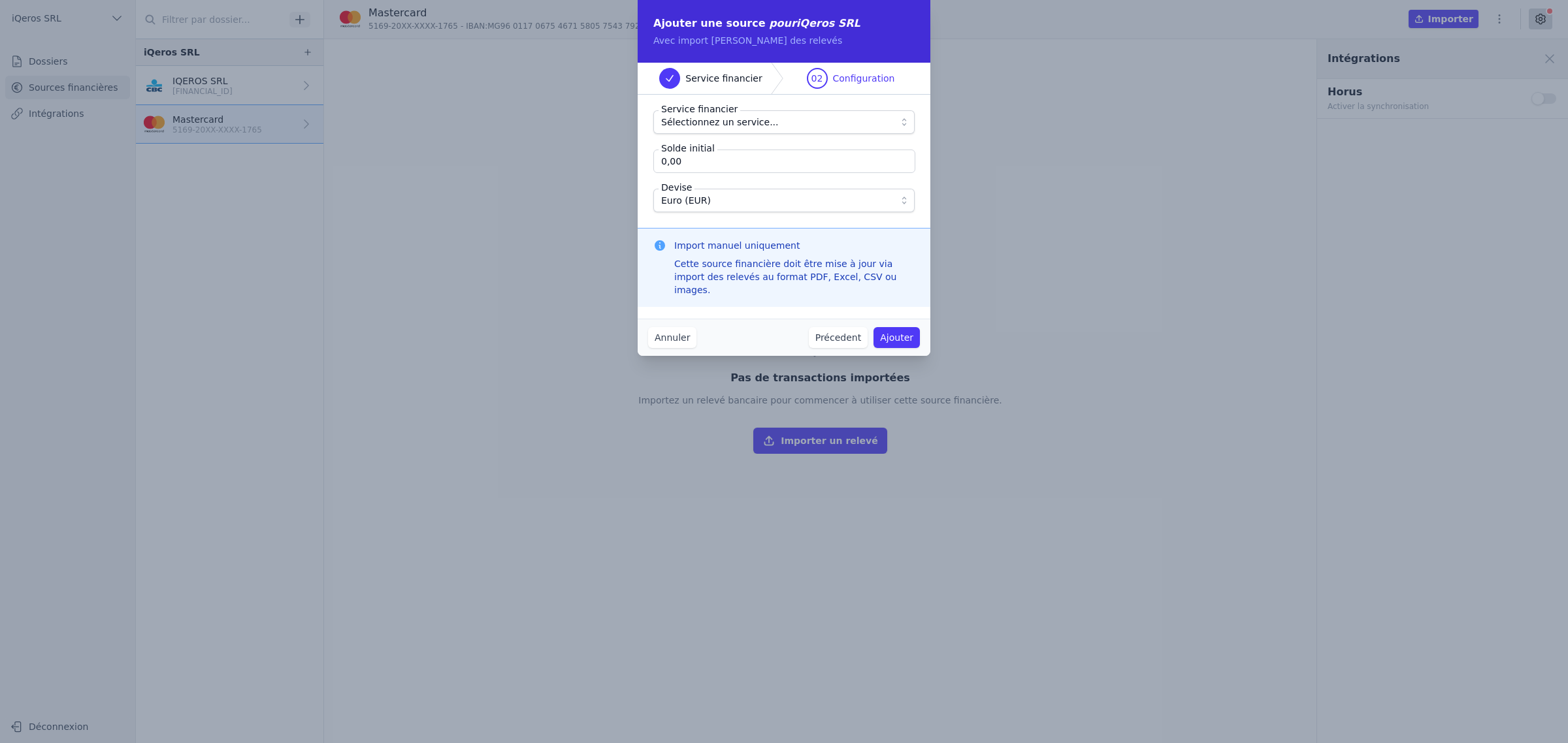
click at [755, 151] on fieldset "Service financier Sélectionnez un service... Solde initial 0,00 Devise Euro (EU…" at bounding box center [783, 161] width 261 height 102
click at [755, 130] on span "Sélectionnez un service..." at bounding box center [720, 122] width 118 height 15
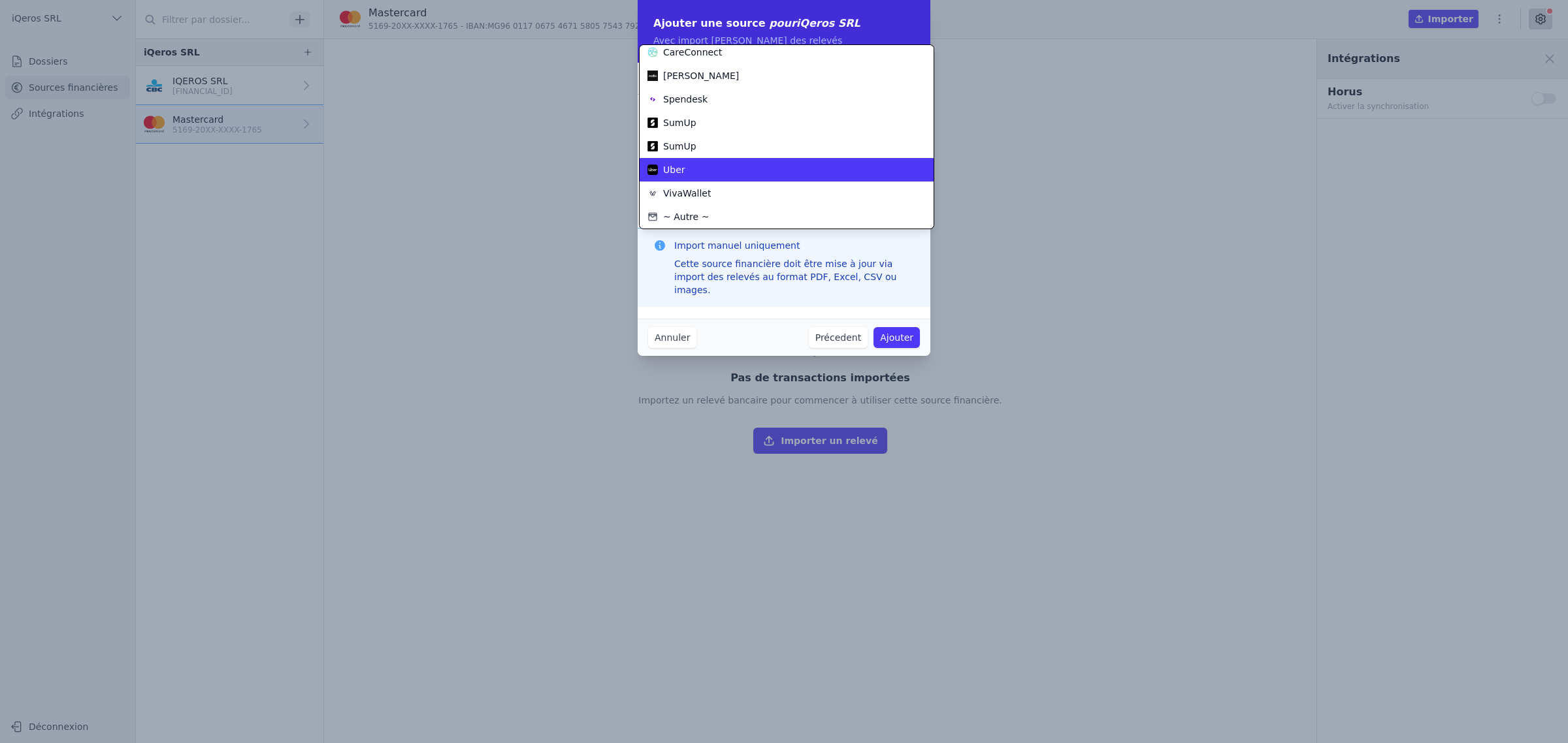
scroll to position [80, 0]
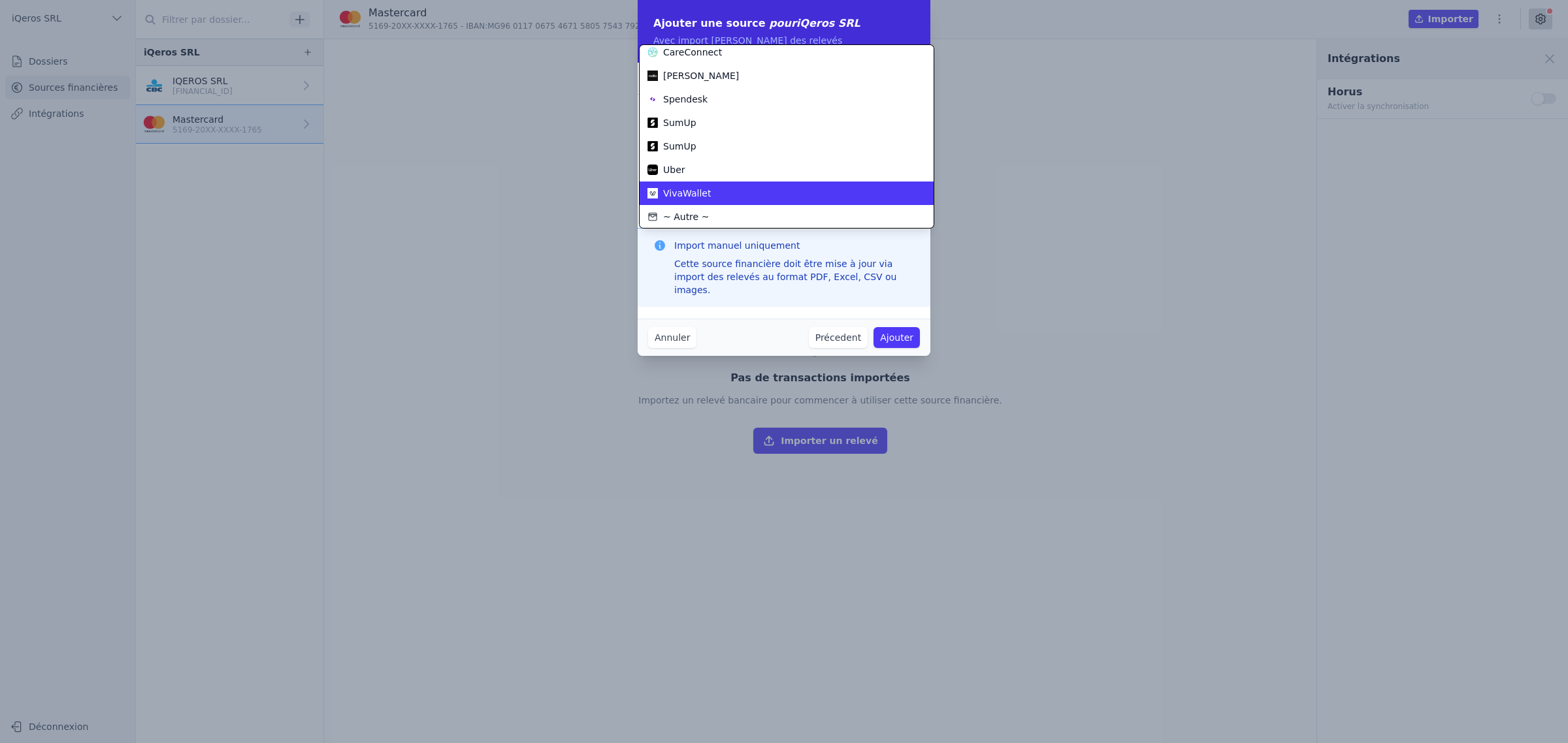
click at [714, 187] on div "VivaWallet" at bounding box center [778, 193] width 263 height 13
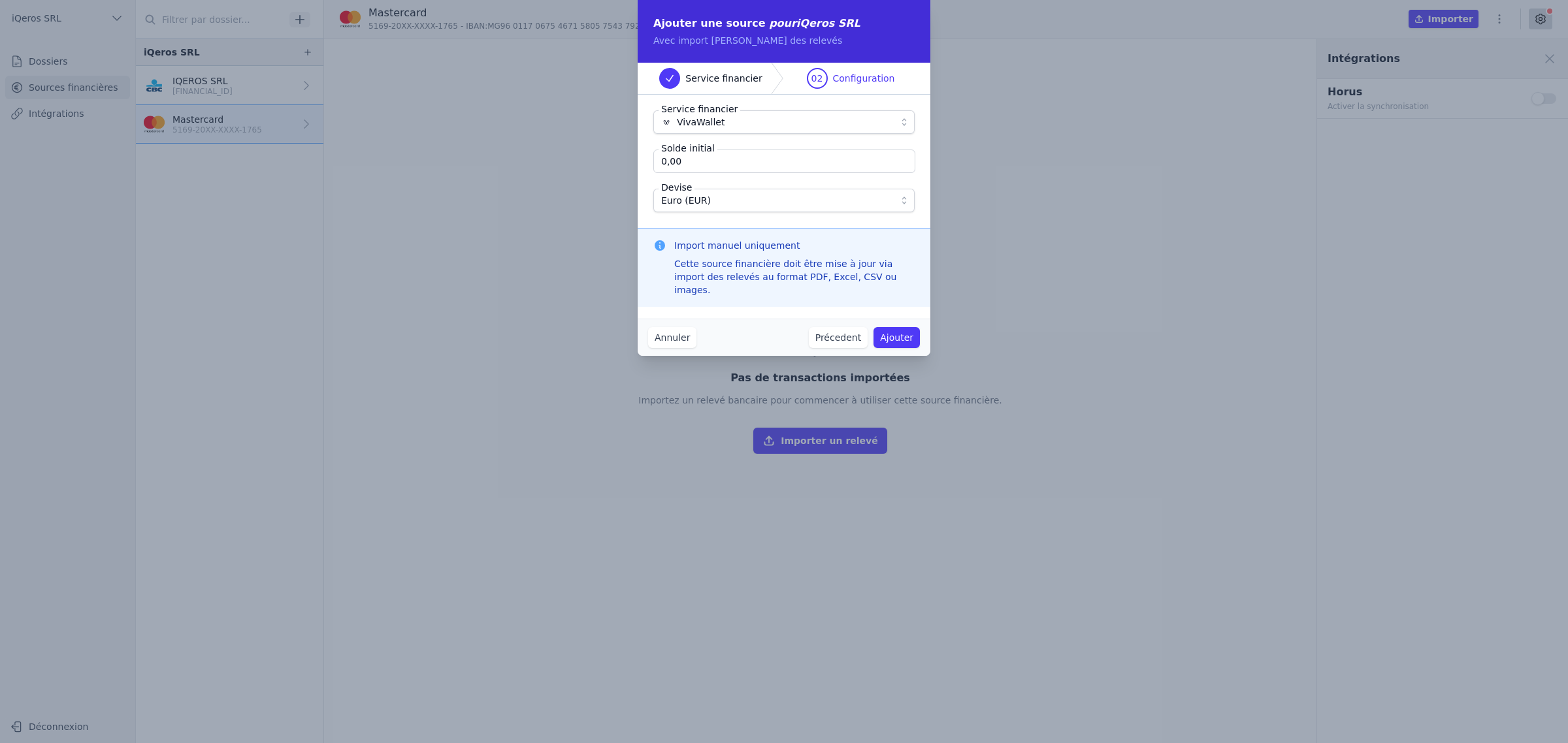
drag, startPoint x: 739, startPoint y: 305, endPoint x: 862, endPoint y: 311, distance: 123.1
click at [862, 296] on div "Cette source financière doit être mise à jour via import des relevés au format …" at bounding box center [794, 276] width 240 height 39
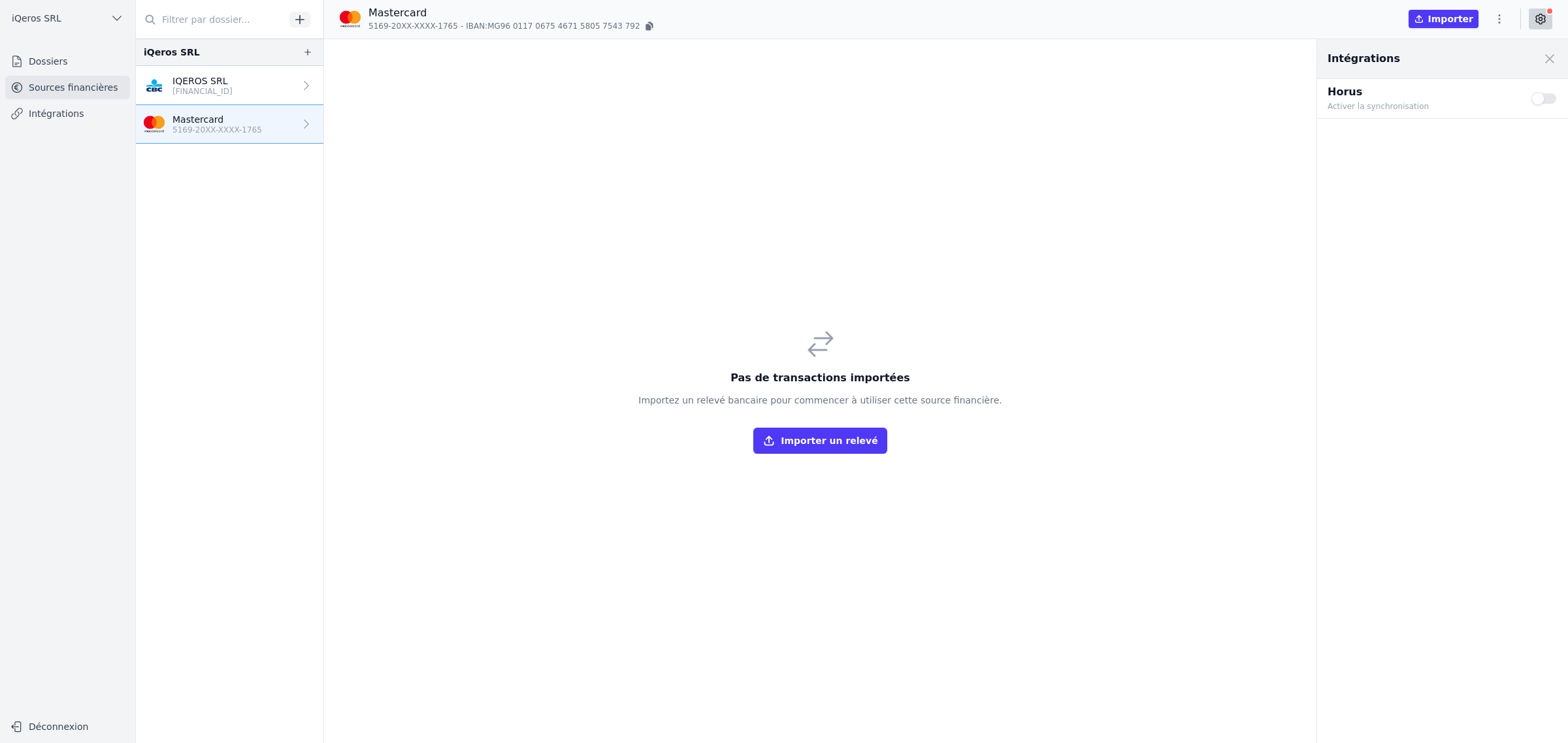
click at [289, 144] on link "Mastercard 5169-20XX-XXXX-1765" at bounding box center [229, 124] width 188 height 38
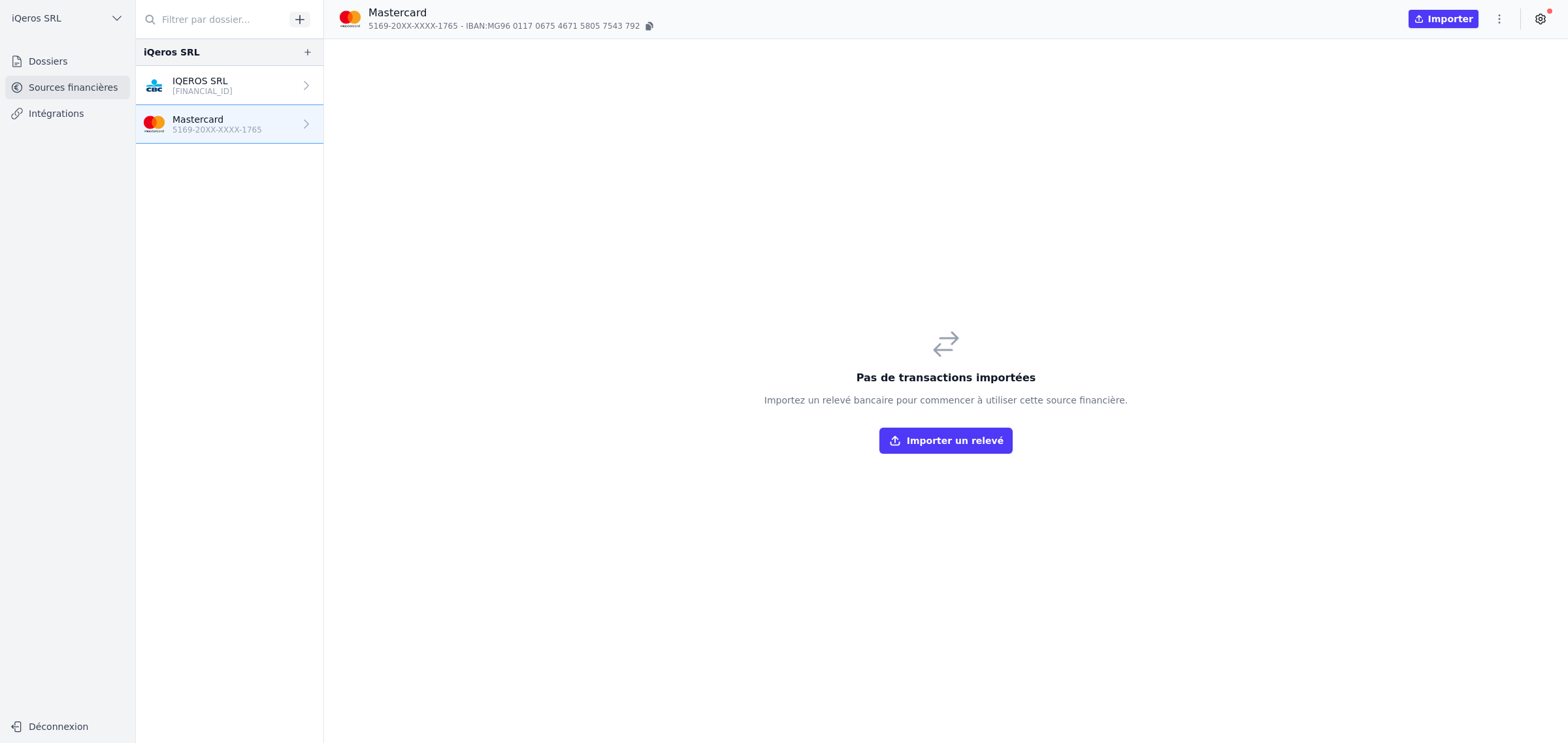
click at [301, 144] on link "Mastercard 5169-20XX-XXXX-1765" at bounding box center [229, 124] width 188 height 38
click at [235, 135] on p "5169-20XX-XXXX-1765" at bounding box center [217, 130] width 90 height 11
click at [318, 54] on button "button" at bounding box center [307, 52] width 21 height 15
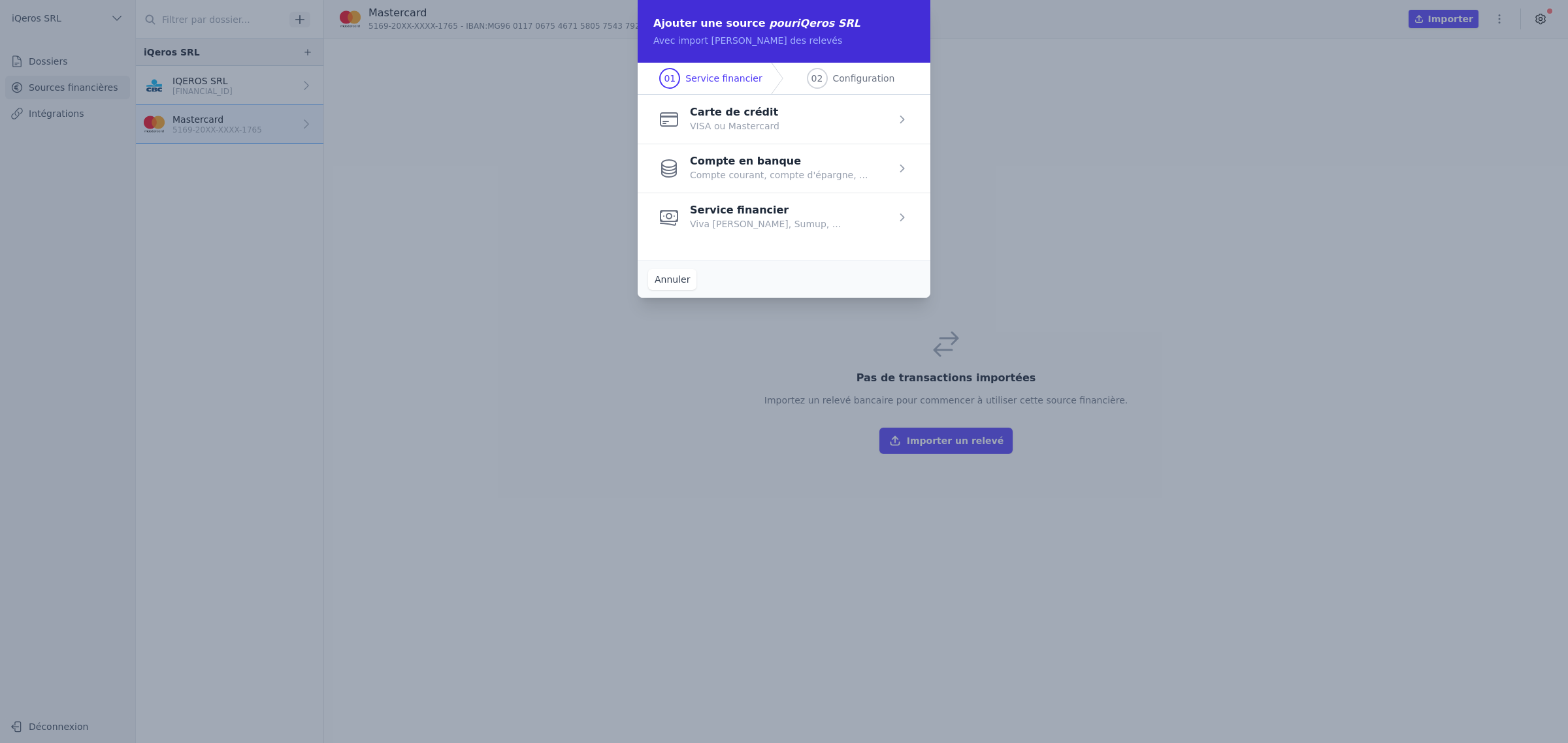
click at [723, 242] on span "button" at bounding box center [784, 217] width 292 height 49
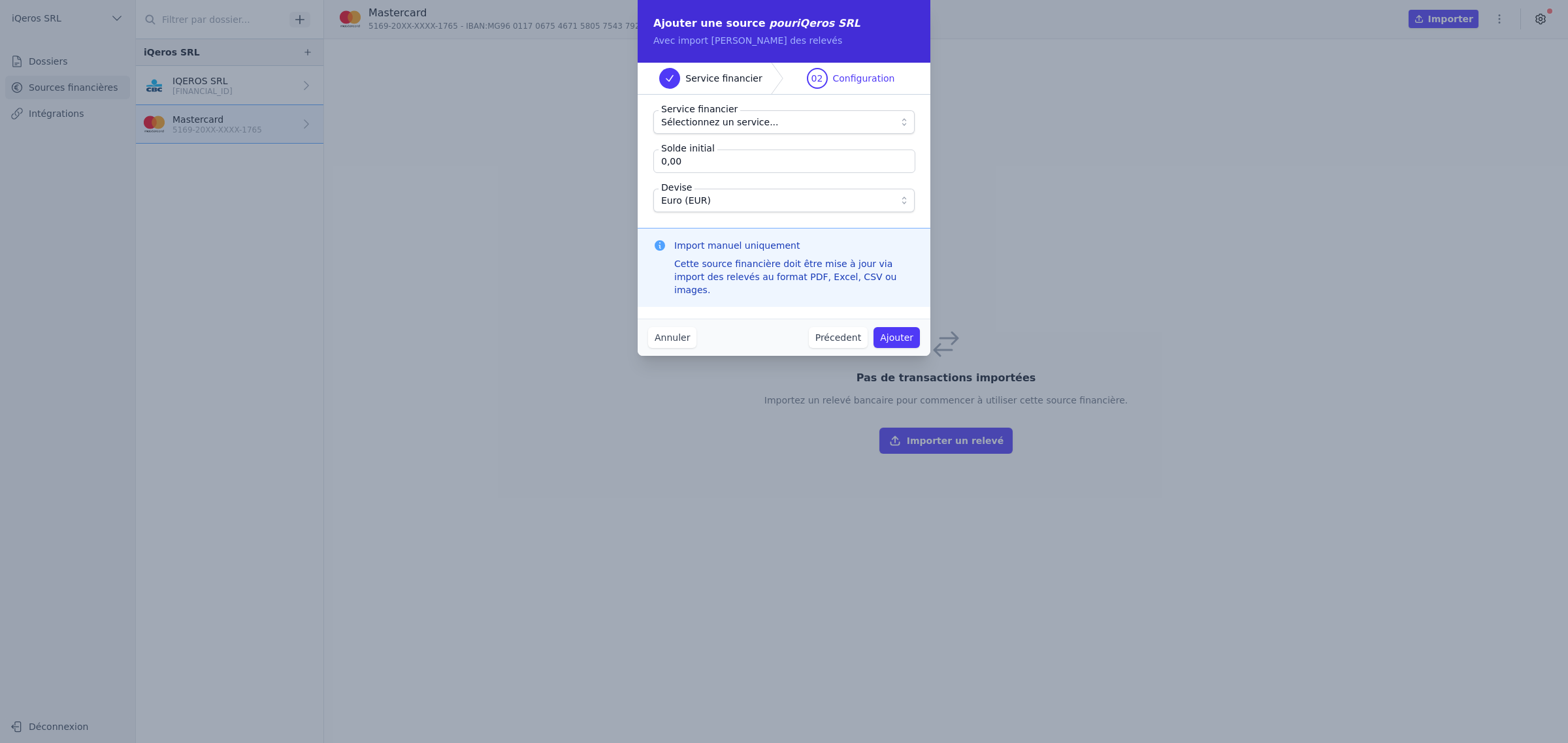
click at [743, 130] on span "Sélectionnez un service..." at bounding box center [720, 122] width 118 height 15
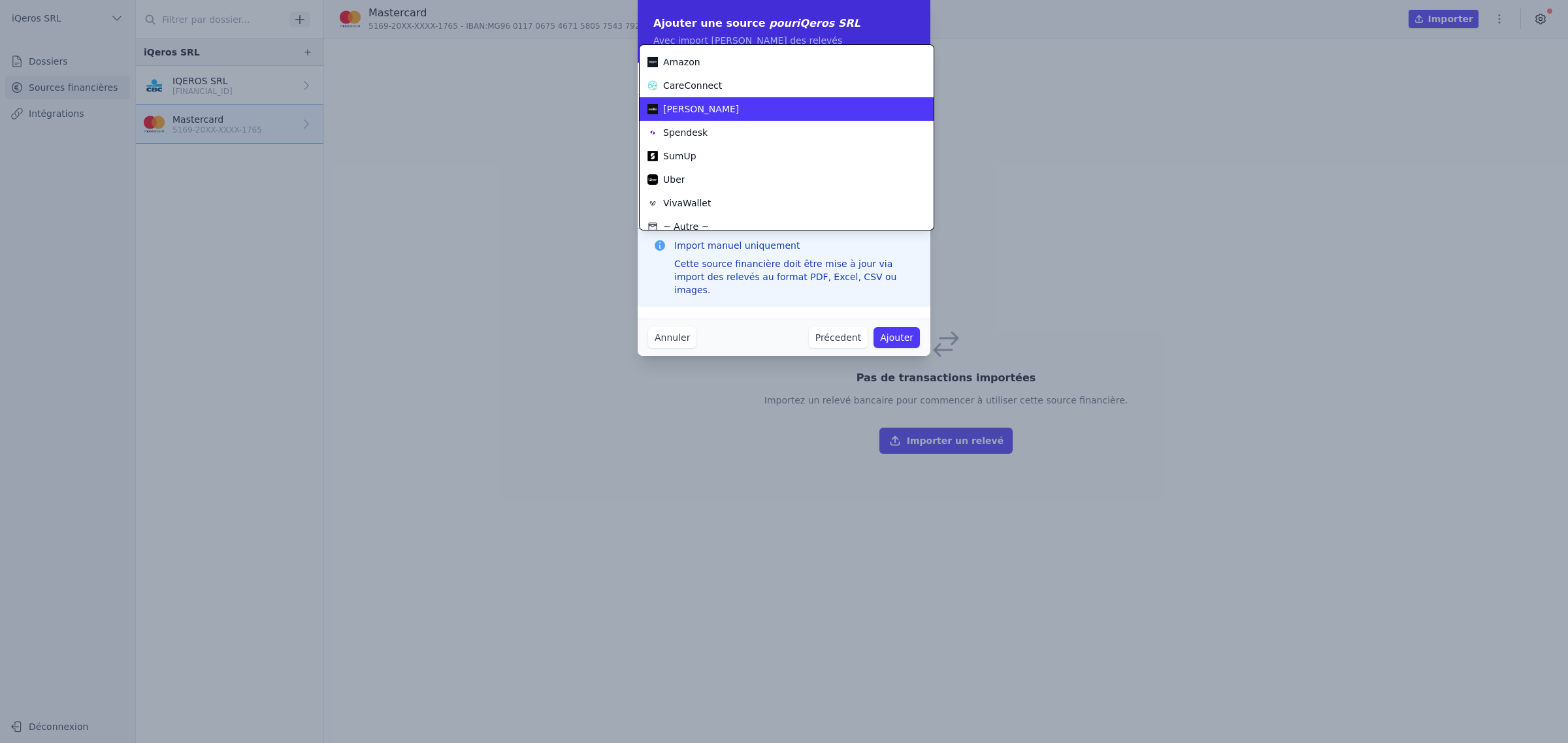
scroll to position [52, 0]
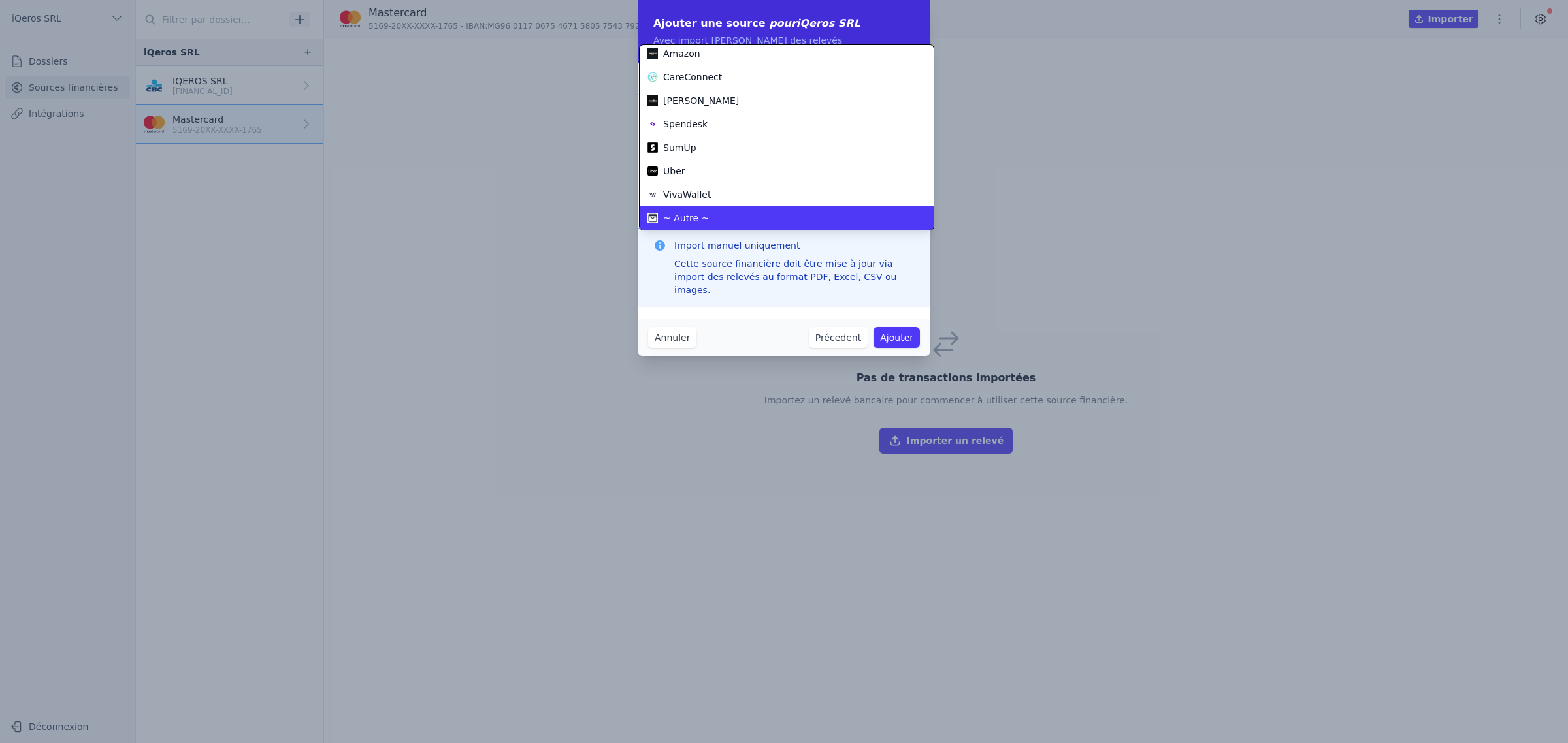
click at [730, 217] on div "~ Autre ~" at bounding box center [778, 217] width 263 height 13
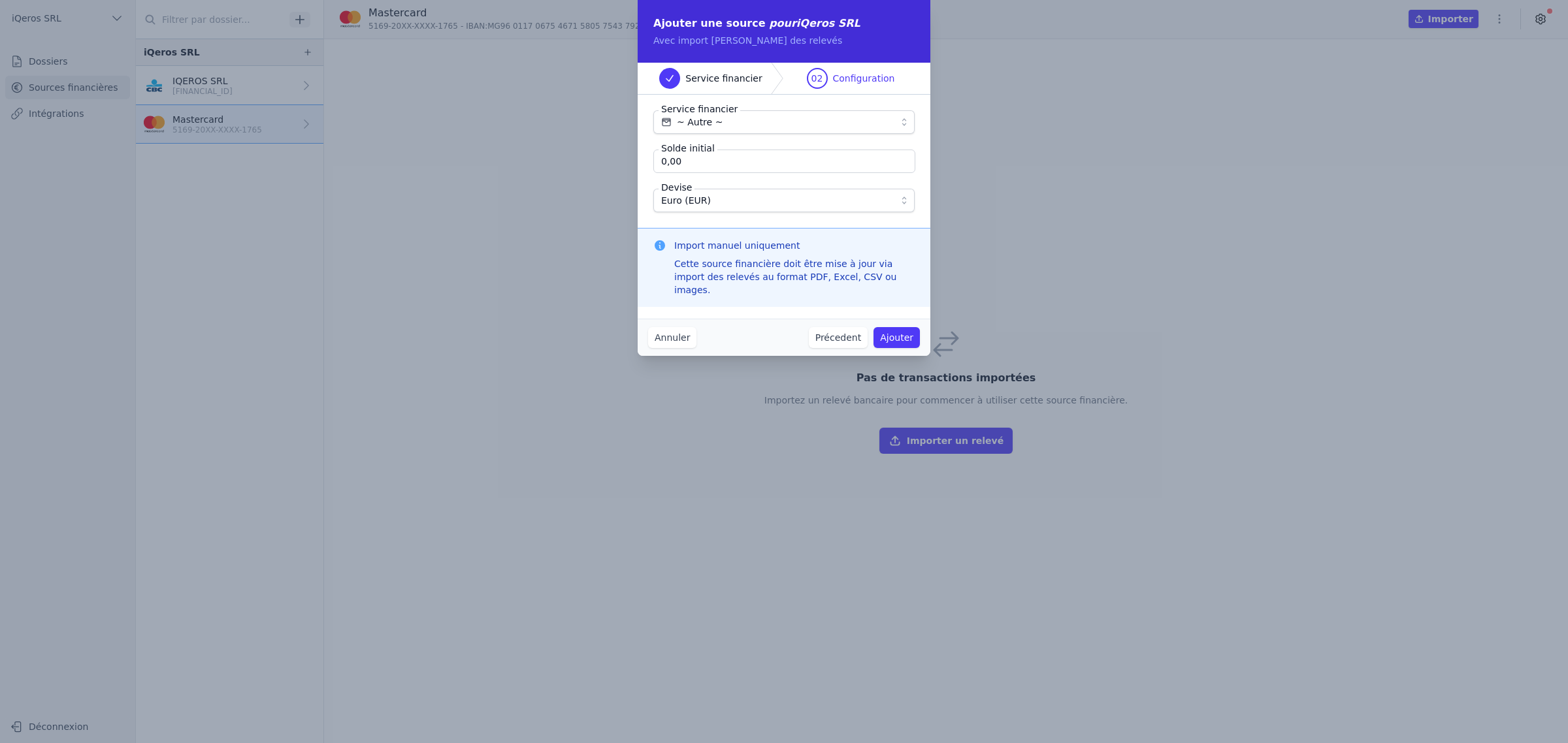
click at [681, 173] on input "0,00" at bounding box center [784, 161] width 262 height 24
drag, startPoint x: 683, startPoint y: 180, endPoint x: 560, endPoint y: 207, distance: 125.9
click at [560, 204] on div "Ajouter une source pour iQeros SRL Avec import manuel des relevés Service finan…" at bounding box center [784, 371] width 1568 height 743
click at [697, 208] on span "Euro (EUR)" at bounding box center [774, 200] width 227 height 15
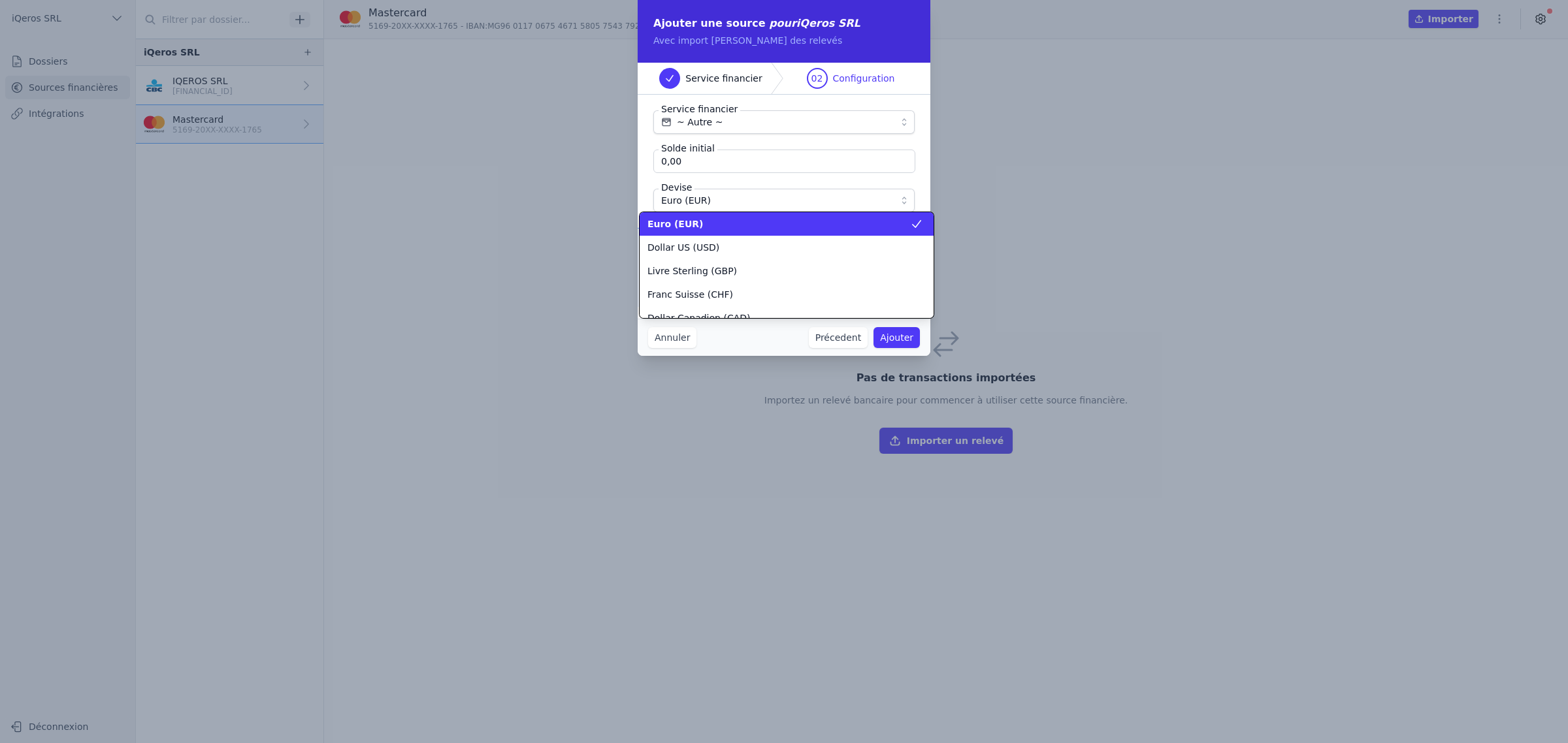
click at [699, 222] on div "Euro (EUR)" at bounding box center [778, 223] width 263 height 13
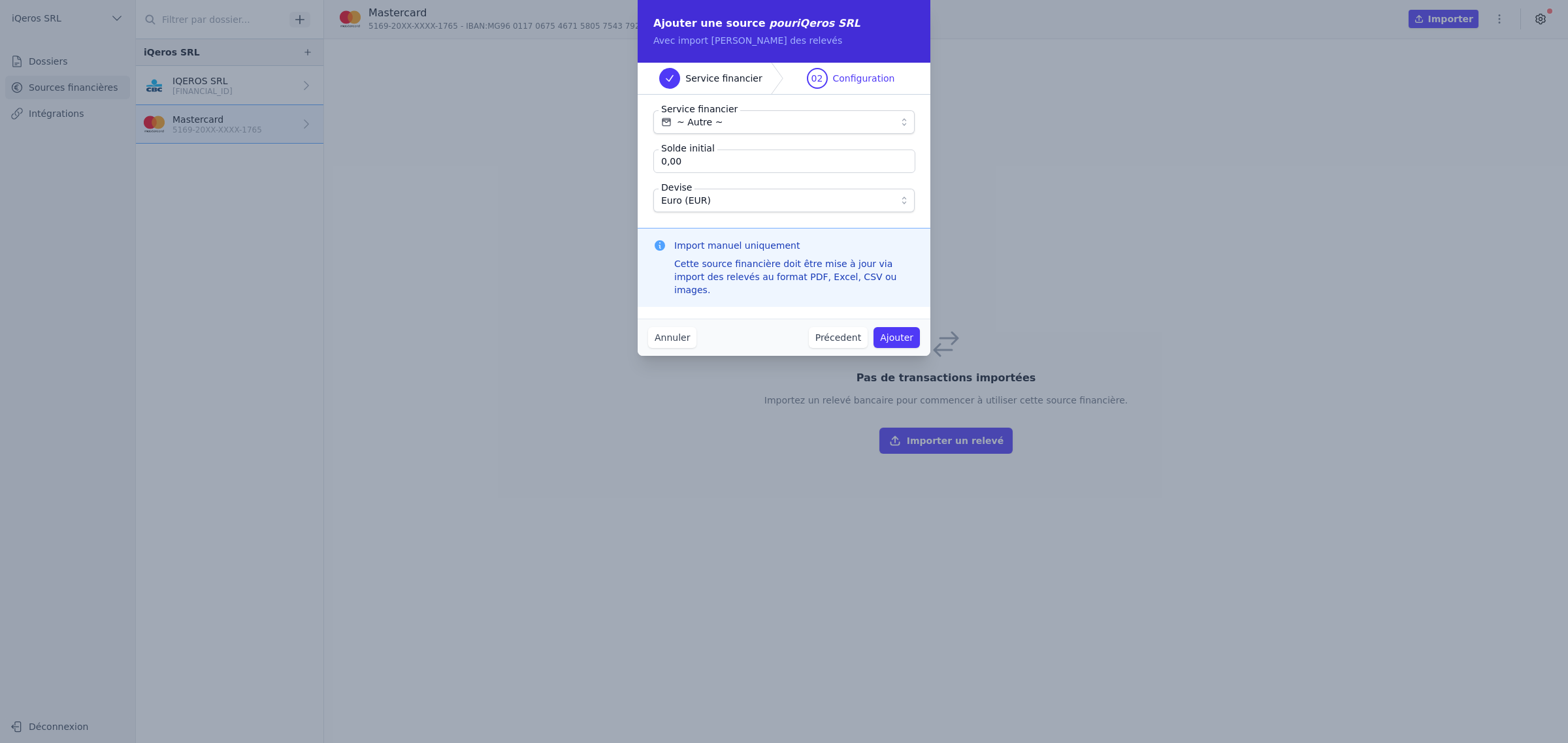
click at [920, 347] on button "Ajouter" at bounding box center [897, 337] width 47 height 21
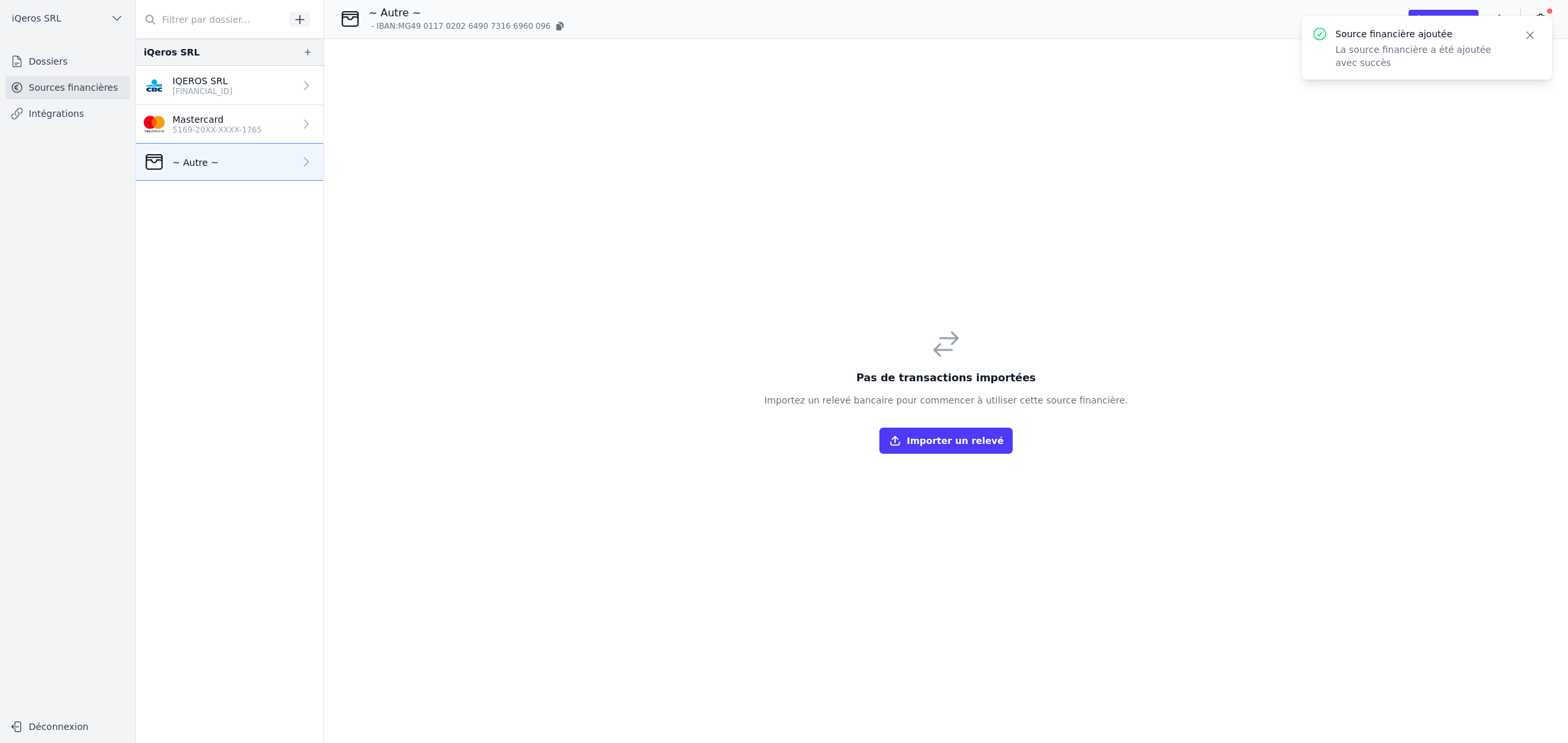
click at [296, 181] on link "~ Autre ~" at bounding box center [229, 162] width 188 height 37
click at [1524, 42] on icon "button" at bounding box center [1530, 35] width 13 height 13
click at [1492, 21] on icon "button" at bounding box center [1498, 18] width 13 height 13
click at [1459, 54] on button "Renommer" at bounding box center [1449, 51] width 94 height 24
type input "~"
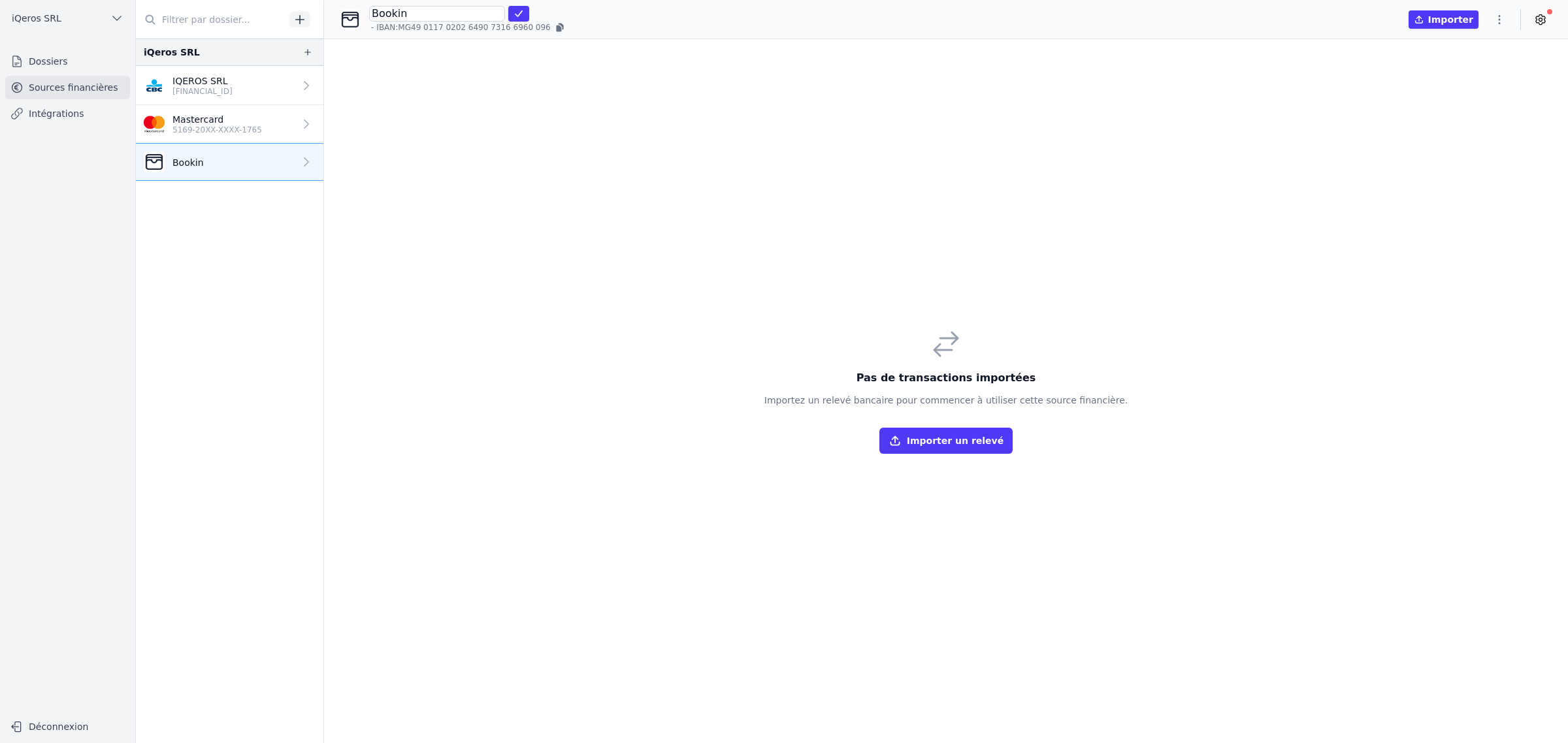
type input "Booking"
click button "submit" at bounding box center [518, 14] width 21 height 15
click at [959, 449] on button "Importer un relevé" at bounding box center [946, 441] width 133 height 26
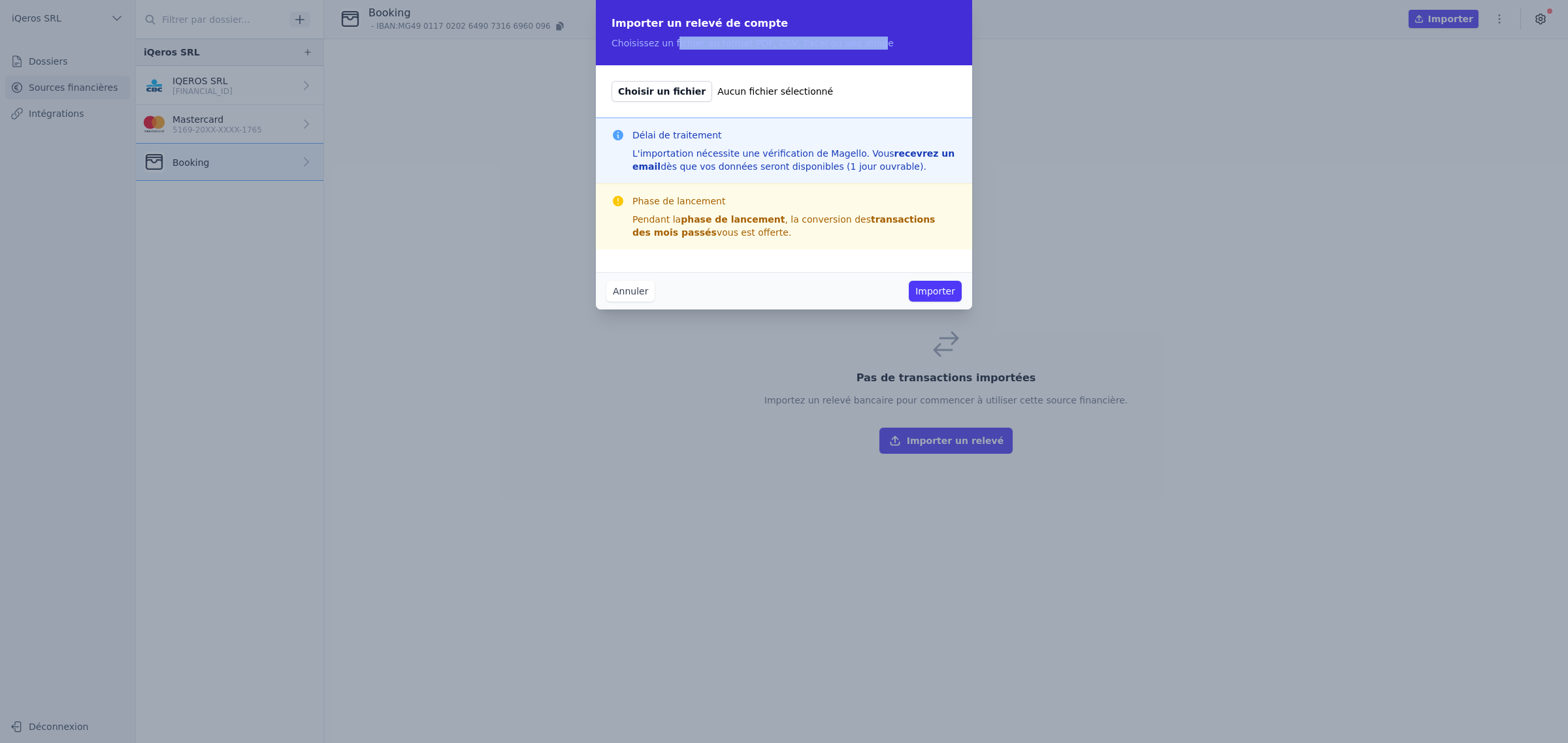
drag, startPoint x: 590, startPoint y: 44, endPoint x: 786, endPoint y: 43, distance: 196.0
click at [786, 43] on p "Choisissez un fichier au format PDF, CSV, Excel ou une image" at bounding box center [784, 43] width 345 height 13
click at [849, 47] on p "Choisissez un fichier au format PDF, CSV, Excel ou une image" at bounding box center [784, 43] width 345 height 13
drag, startPoint x: 867, startPoint y: 50, endPoint x: 707, endPoint y: 46, distance: 160.0
click at [707, 46] on p "Choisissez un fichier au format PDF, CSV, Excel ou une image" at bounding box center [784, 43] width 345 height 13
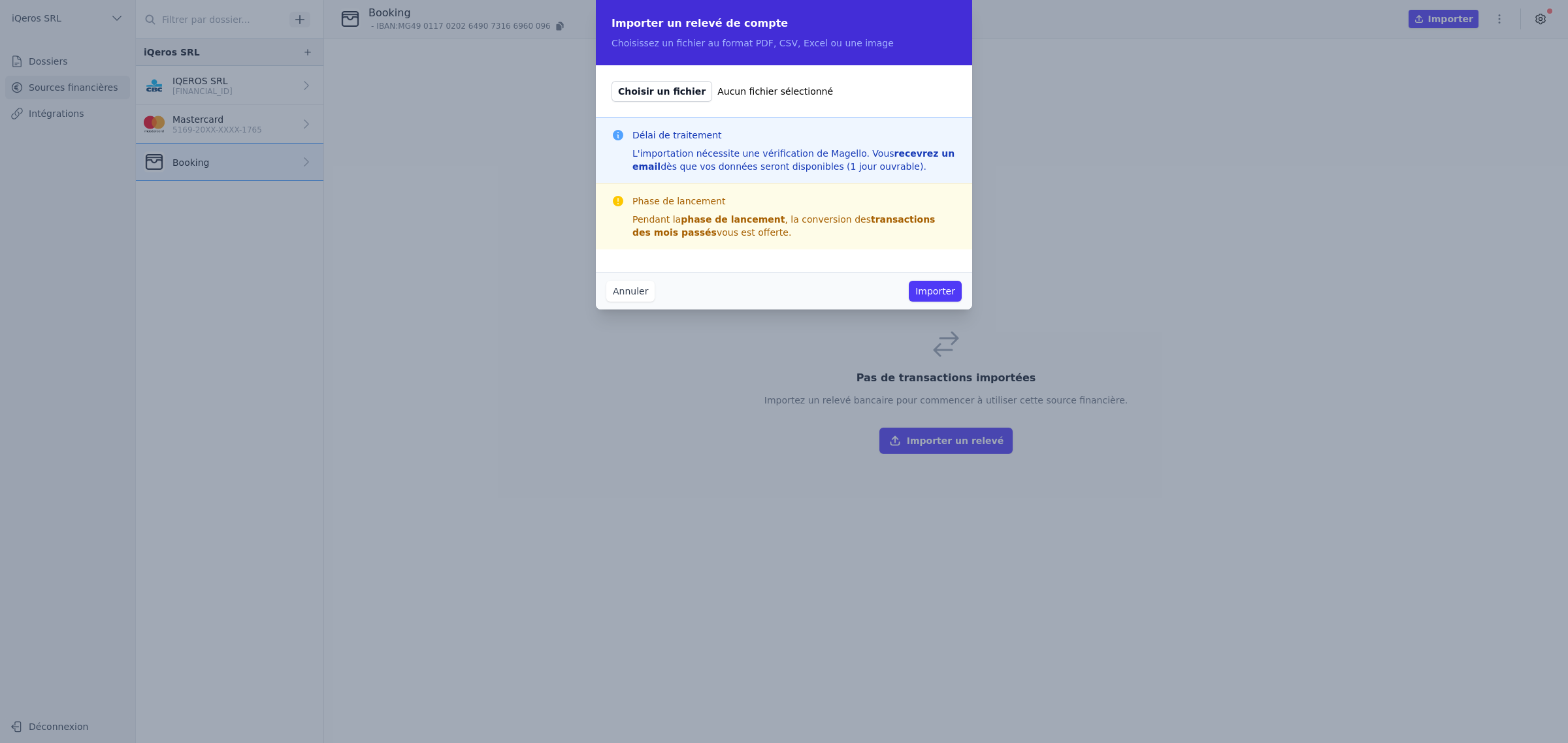
click at [841, 89] on div "Choisir un fichier Aucun fichier sélectionné" at bounding box center [783, 91] width 376 height 52
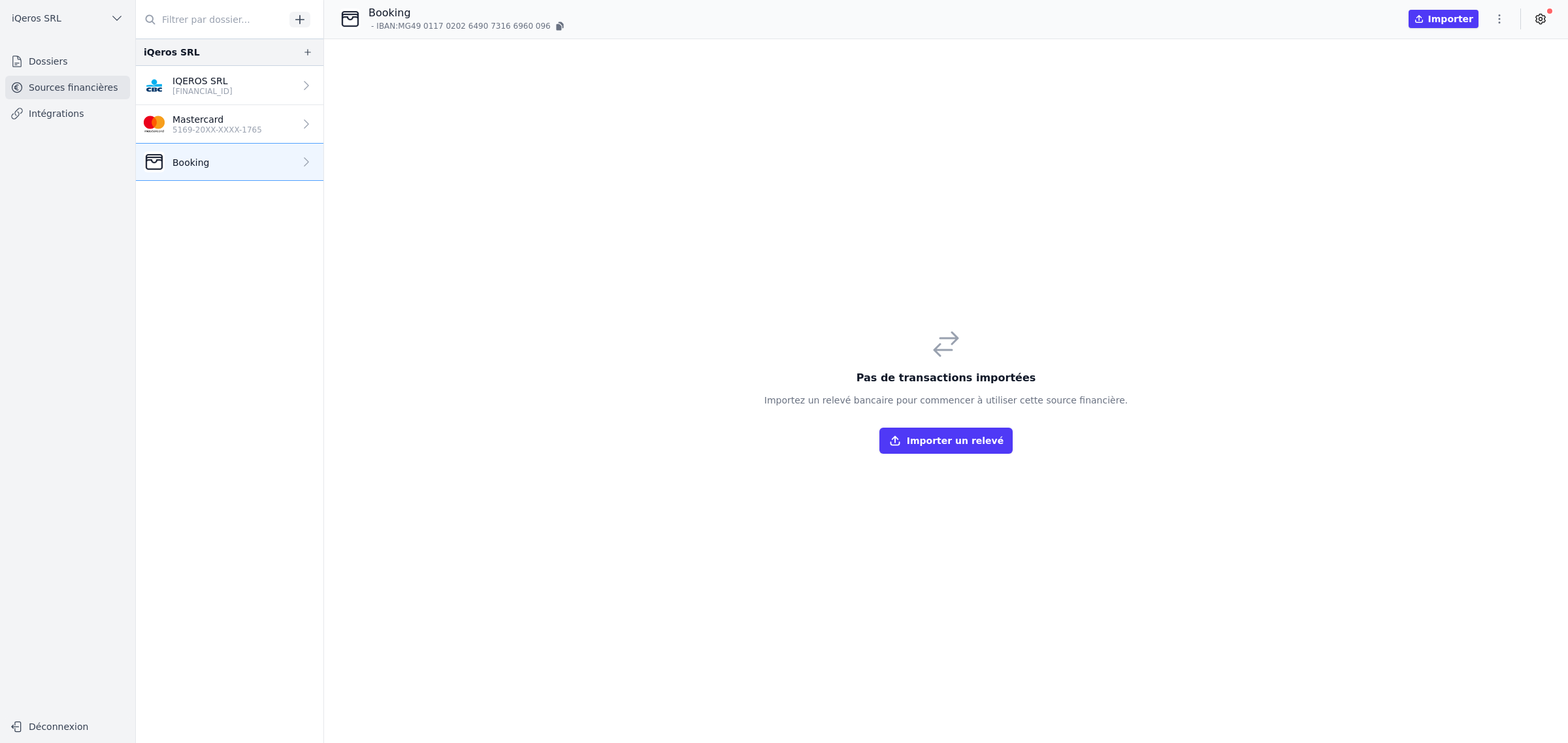
click at [210, 169] on p "Booking" at bounding box center [191, 162] width 38 height 13
drag, startPoint x: 1133, startPoint y: 64, endPoint x: 1200, endPoint y: 2, distance: 91.3
click at [1133, 64] on div "Pas de transactions importées Importez un relevé bancaire pour commencer à util…" at bounding box center [946, 391] width 1243 height 704
click at [250, 389] on nav "iQeros SRL IQEROS SRL [FINANCIAL_ID] Mastercard 5169-20XX-XXXX-1765 Booking" at bounding box center [229, 390] width 188 height 705
click at [67, 65] on link "Dossiers" at bounding box center [67, 61] width 125 height 24
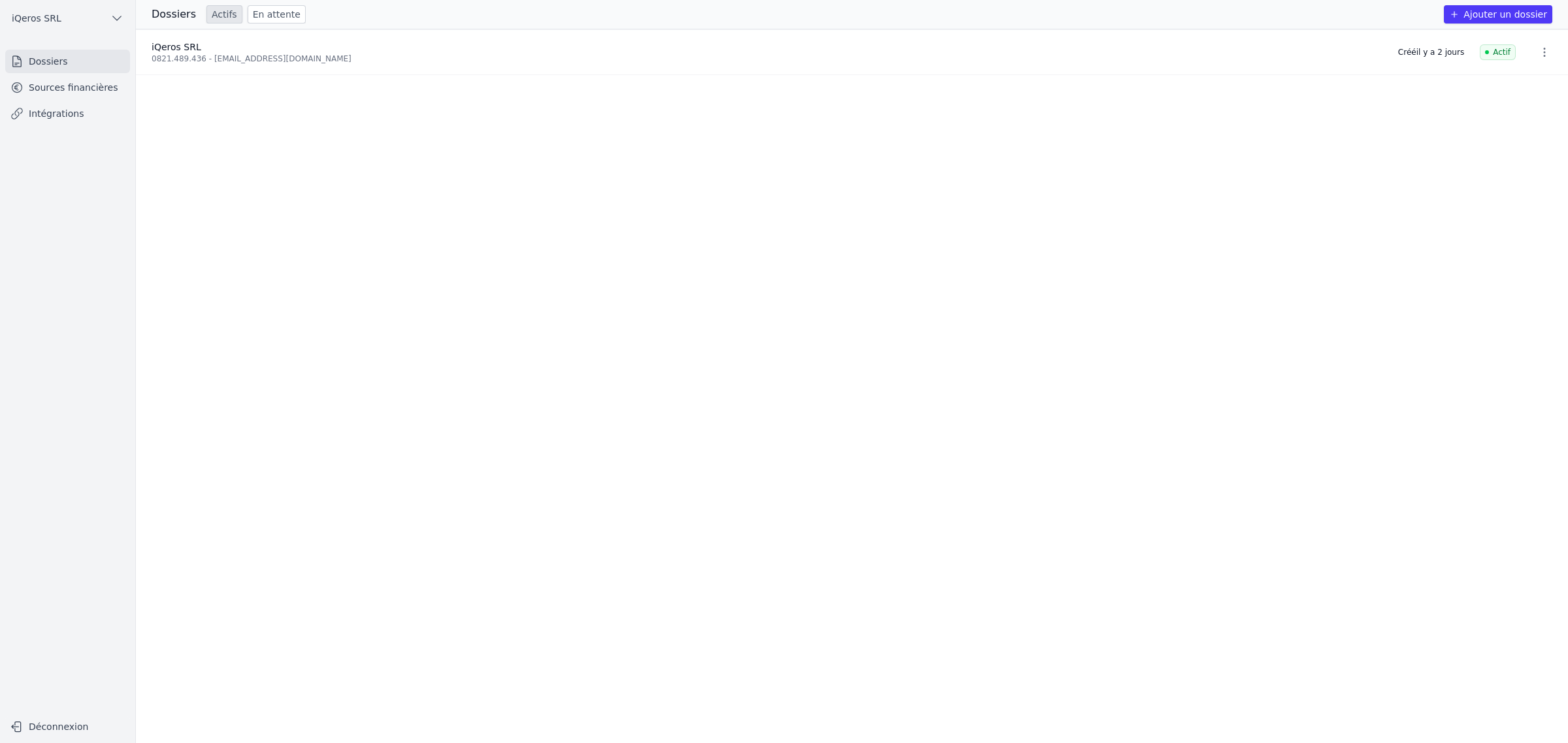
click at [1504, 5] on div "Dossiers Actifs En attente Ajouter un dossier" at bounding box center [851, 15] width 1432 height 29
click at [1504, 11] on button "Ajouter un dossier" at bounding box center [1498, 15] width 109 height 18
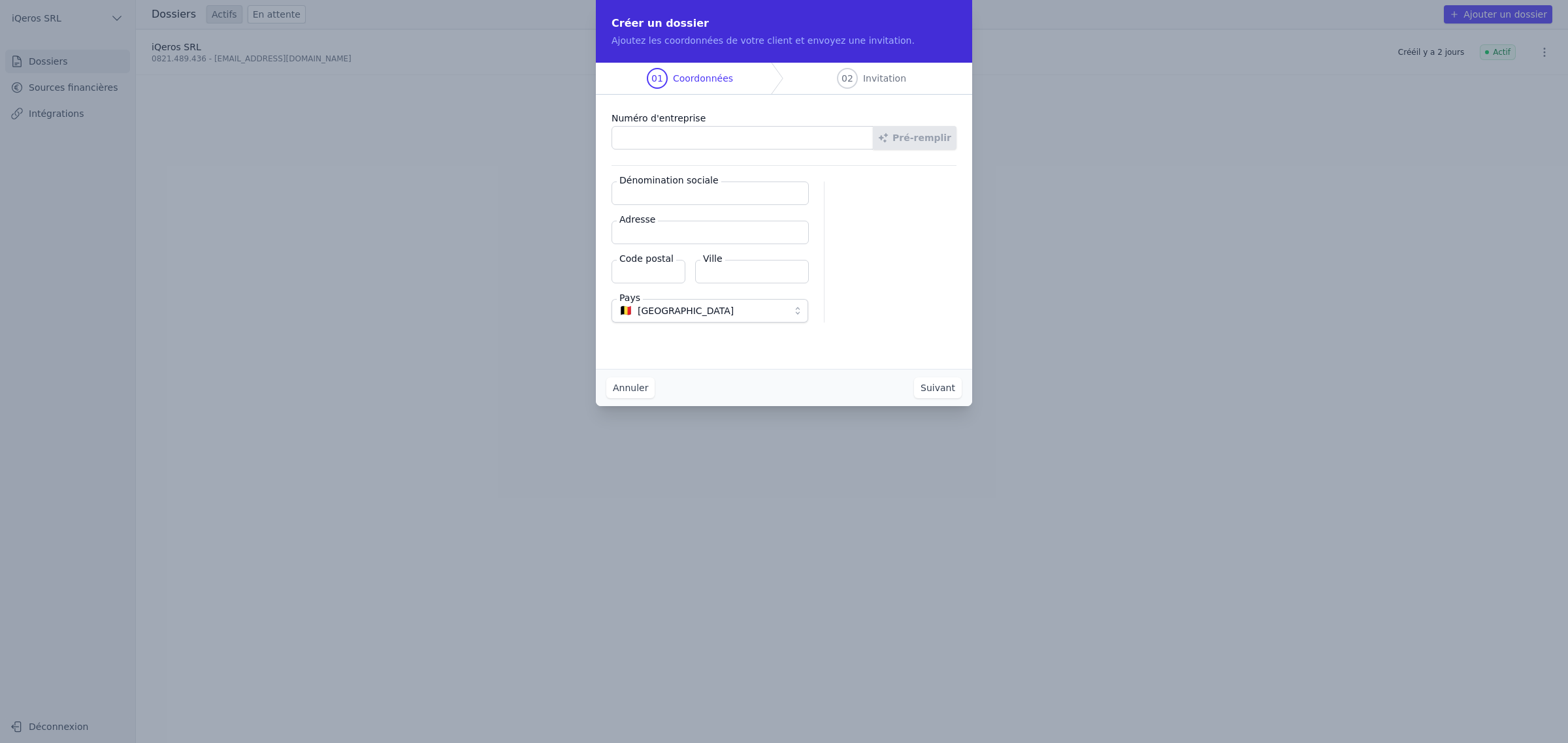
click at [714, 145] on input "Numéro d'entreprise" at bounding box center [743, 138] width 262 height 24
paste input "0734.716.206"
type input "0734.716.206"
click at [923, 149] on button "Pré-remplir" at bounding box center [914, 138] width 83 height 24
type input "AKCo SRL"
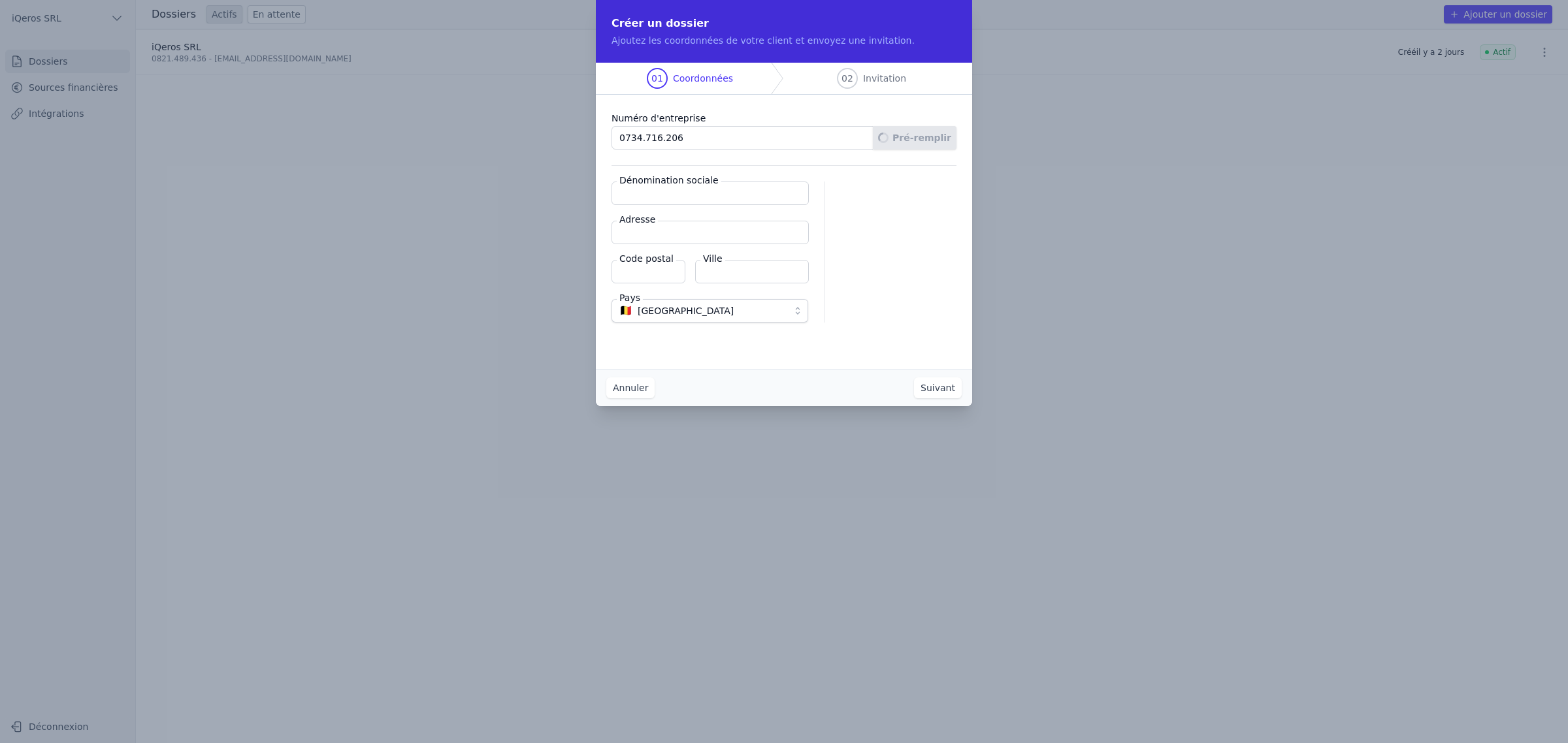
type input "[GEOGRAPHIC_DATA] 20"
type input "5530"
type input "Yvoir"
click at [861, 406] on div "Annuler Suivant" at bounding box center [783, 387] width 376 height 37
click at [956, 398] on button "Suivant" at bounding box center [938, 387] width 47 height 21
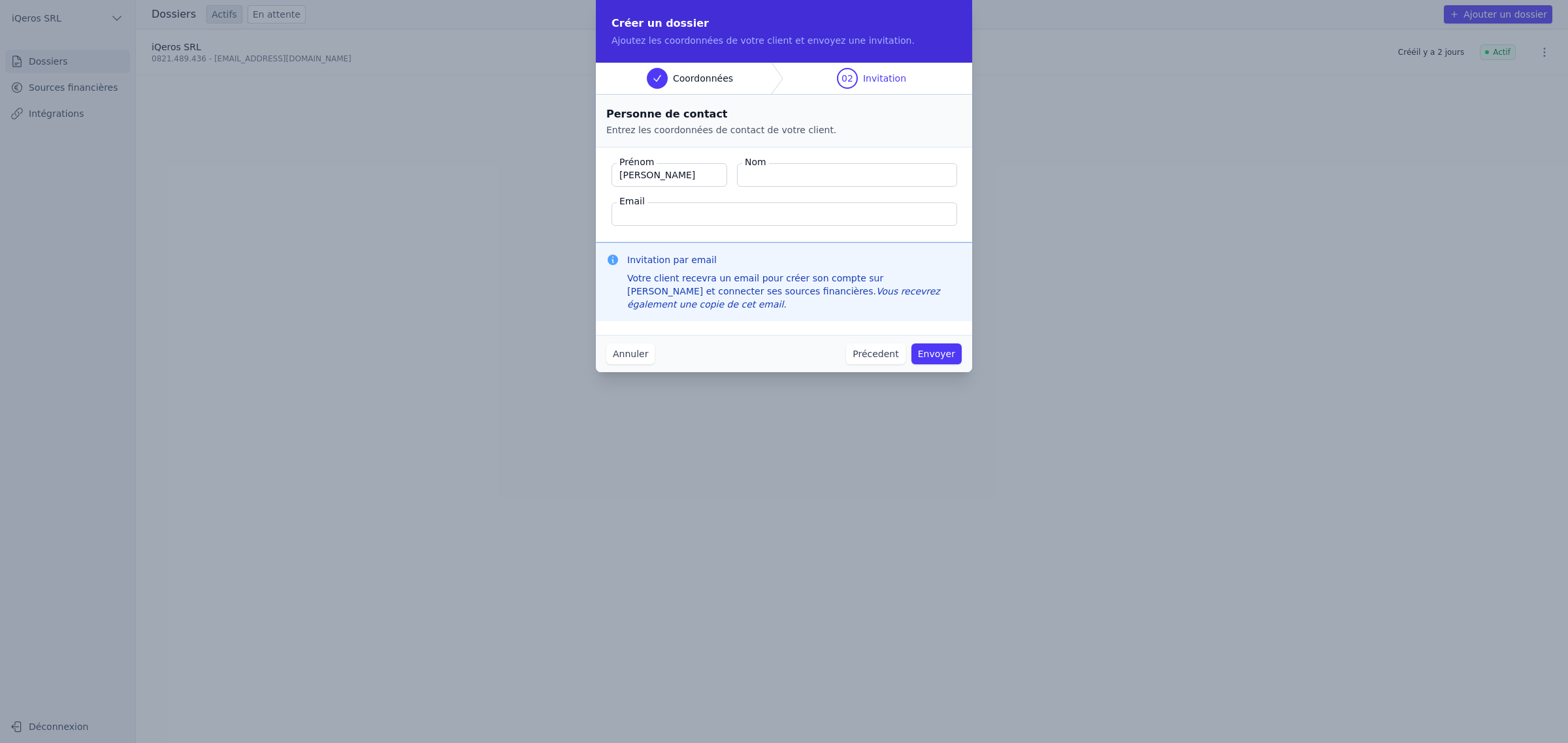
type input "[PERSON_NAME]"
type input "Krafft"
type input "[PERSON_NAME][EMAIL_ADDRESS][DOMAIN_NAME]"
click at [746, 356] on div "Annuler Précedent Envoyer" at bounding box center [783, 354] width 376 height 37
click at [954, 364] on button "Envoyer" at bounding box center [936, 354] width 51 height 21
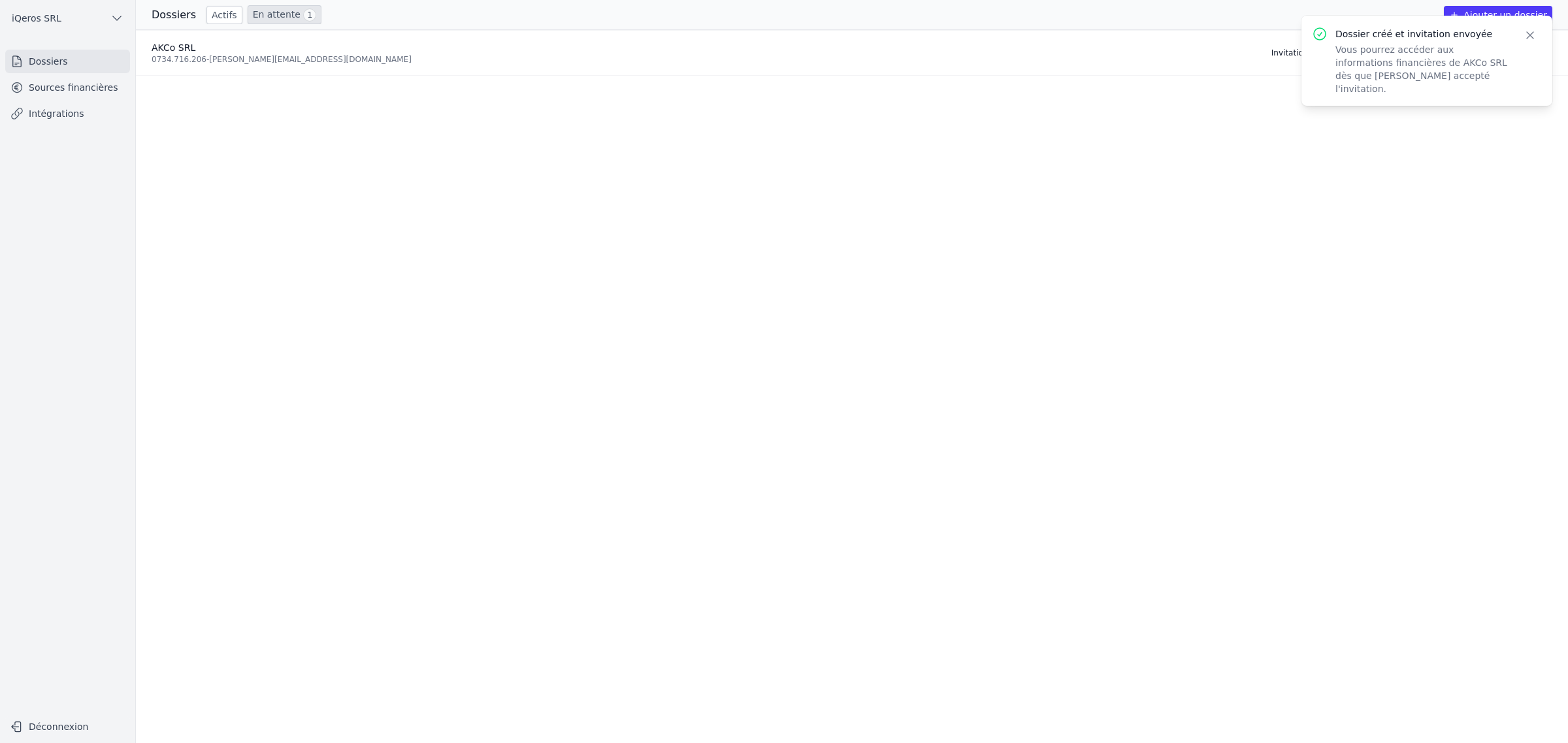
click at [405, 138] on ul "AKCo SRL 0734.716.206 - [PERSON_NAME][EMAIL_ADDRESS][DOMAIN_NAME] Invitation en…" at bounding box center [851, 386] width 1432 height 713
click at [47, 21] on span "iQeros SRL" at bounding box center [36, 18] width 50 height 13
click at [83, 57] on link "iQeros SRL" at bounding box center [97, 51] width 83 height 26
click at [83, 70] on link "Dossiers" at bounding box center [67, 61] width 125 height 24
